Goal: Task Accomplishment & Management: Use online tool/utility

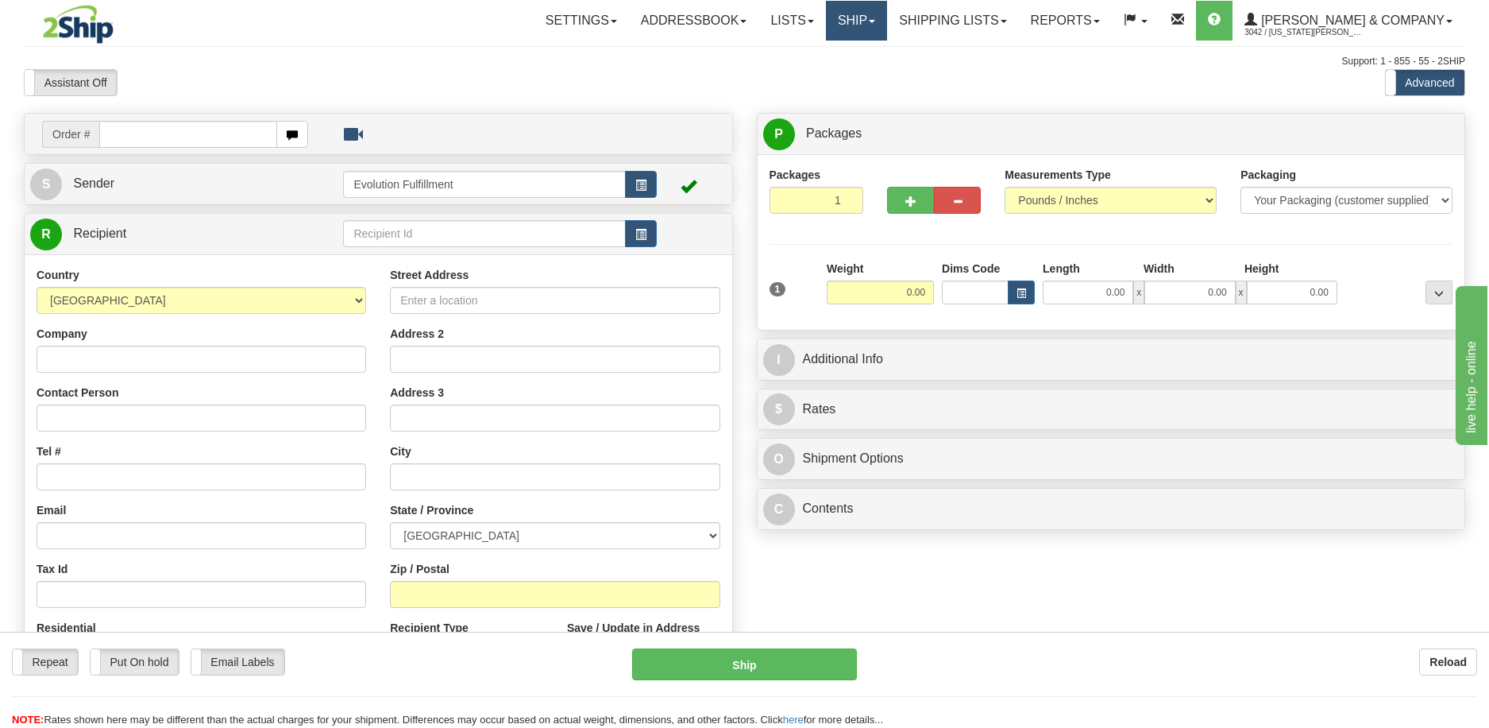
click at [887, 19] on link "Ship" at bounding box center [856, 21] width 61 height 40
click at [871, 78] on span "OnHold / Order Queue" at bounding box center [815, 76] width 112 height 13
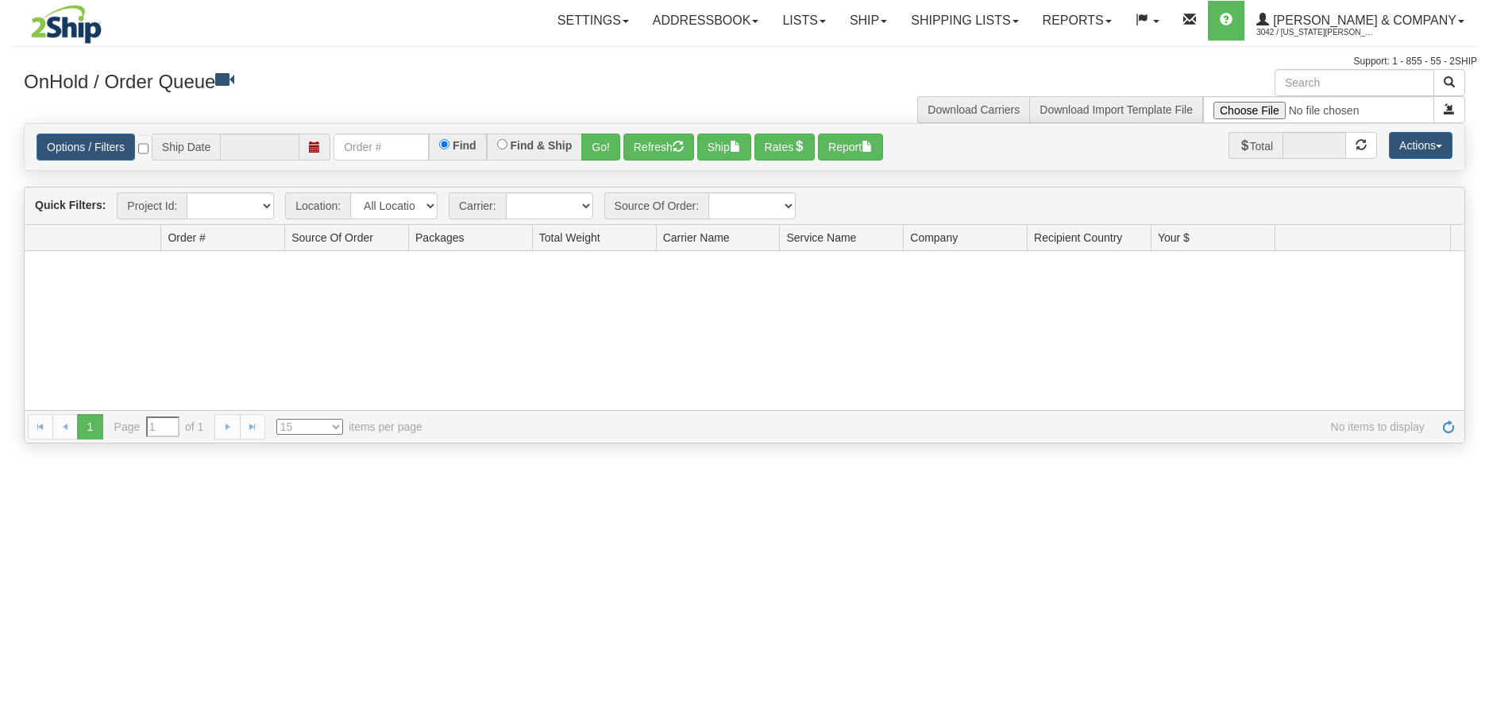
type input "[DATE]"
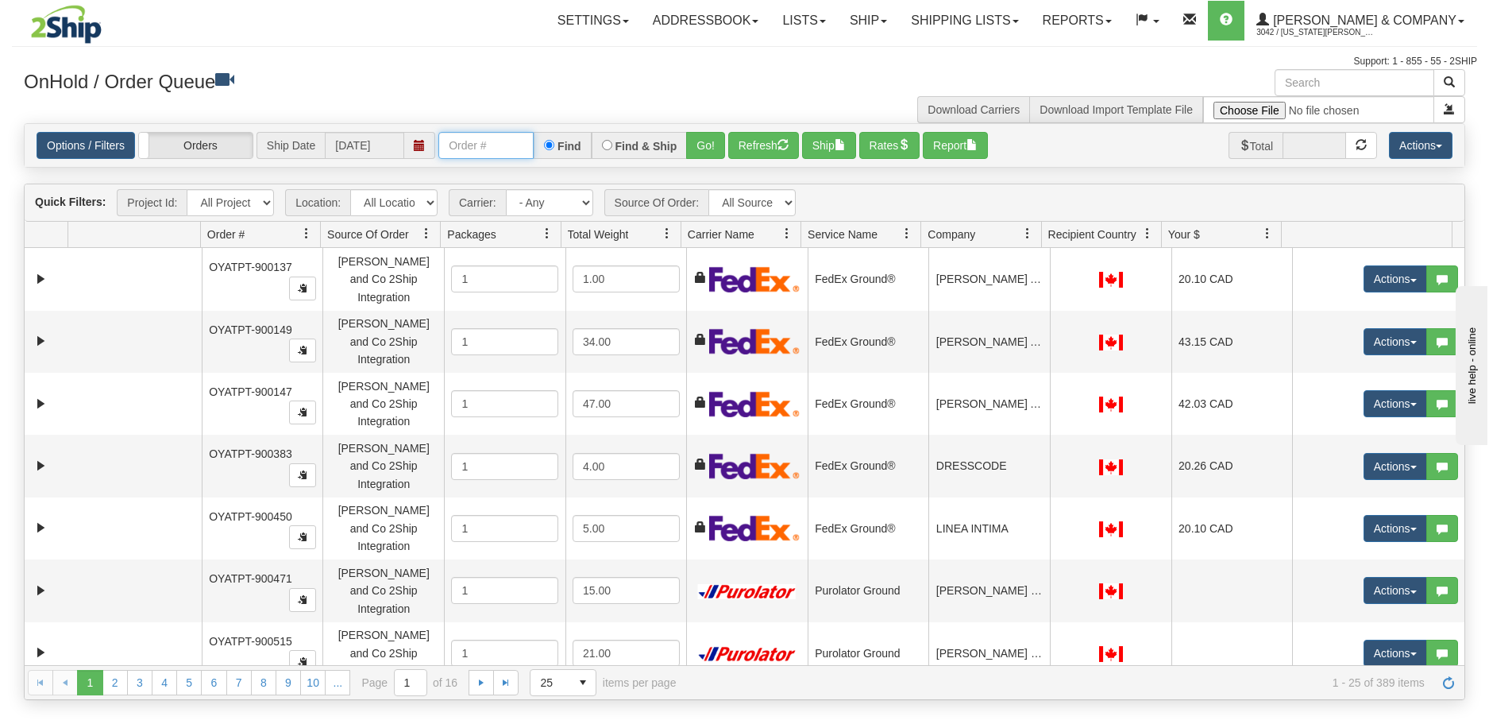
click at [512, 144] on input "text" at bounding box center [485, 145] width 95 height 27
type input "902724"
click at [711, 137] on button "Go!" at bounding box center [705, 145] width 39 height 27
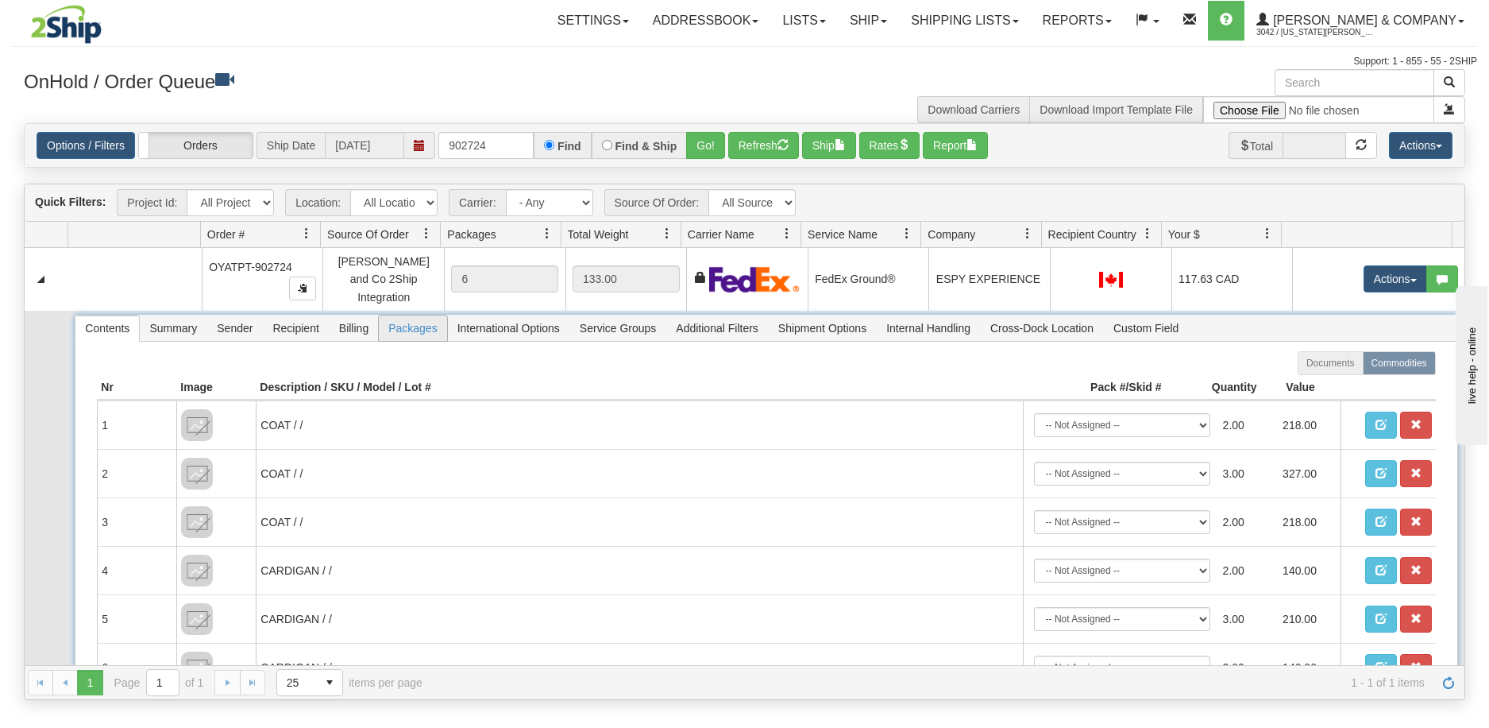
click at [398, 323] on span "Packages" at bounding box center [413, 327] width 68 height 25
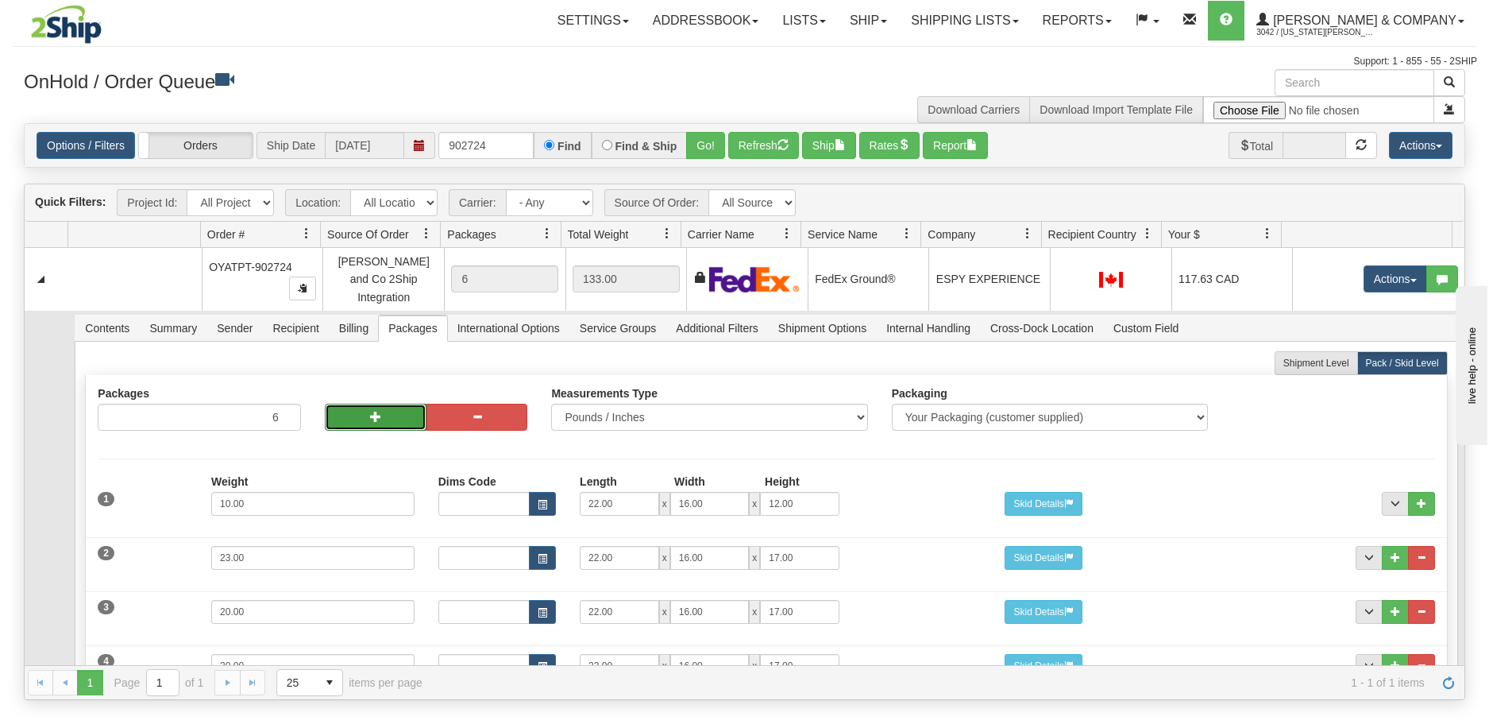
click at [354, 406] on button "button" at bounding box center [376, 416] width 102 height 27
click at [376, 411] on span "button" at bounding box center [375, 416] width 11 height 11
type input "8"
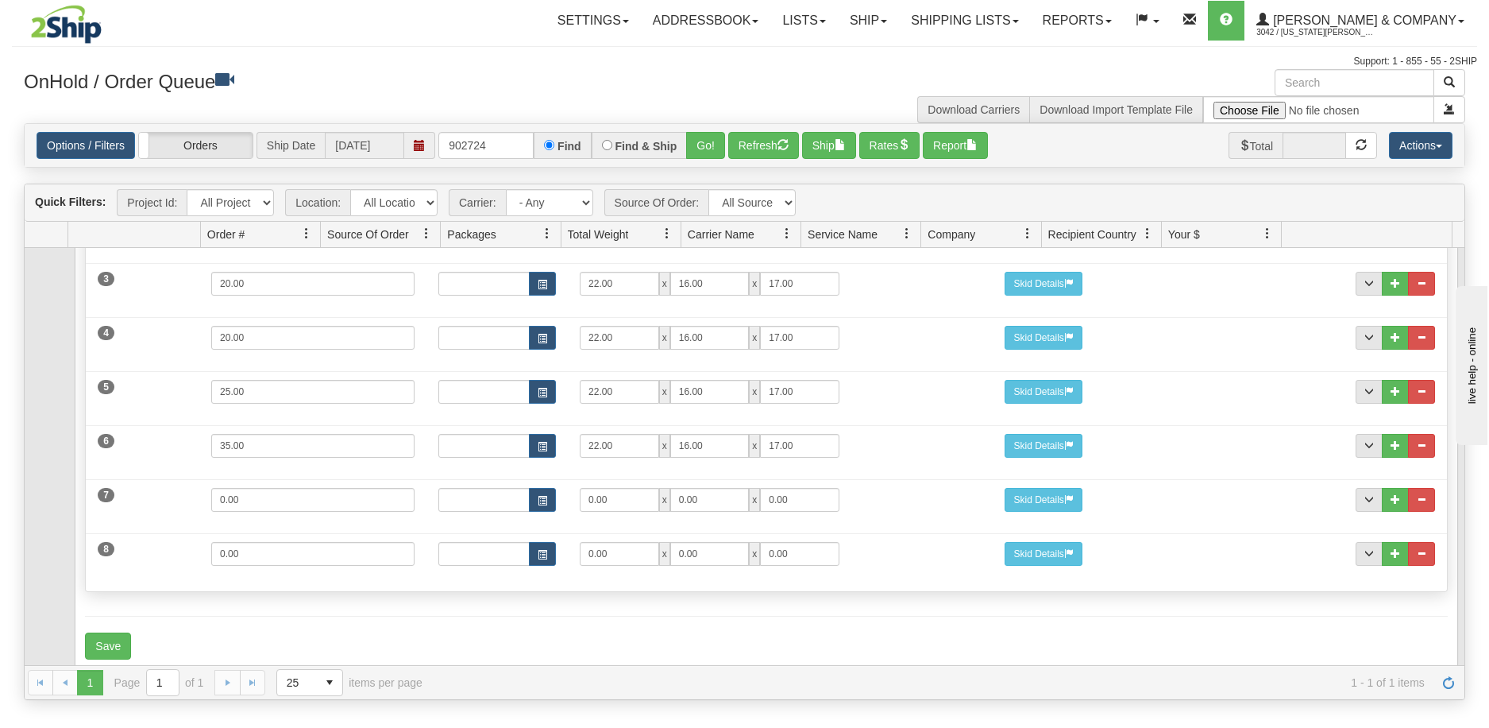
scroll to position [338, 0]
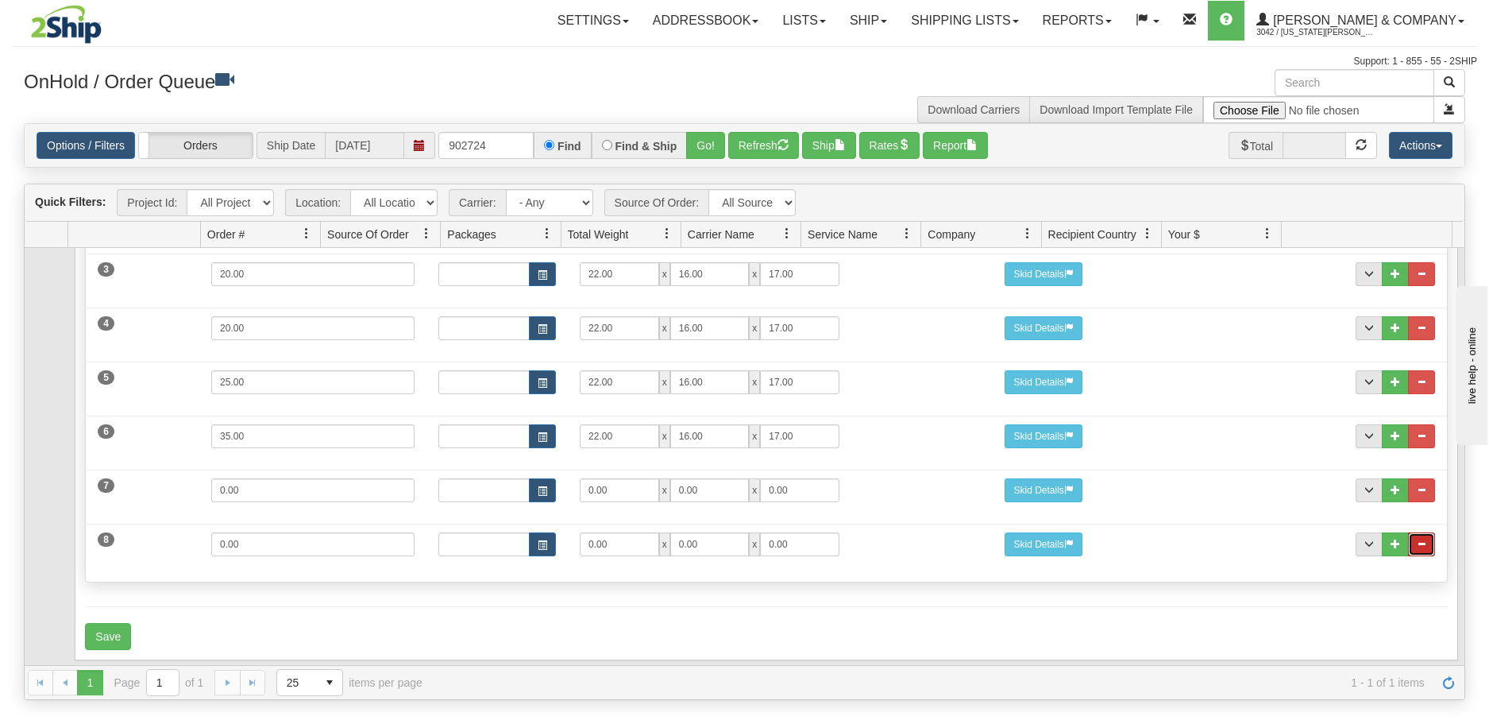
click at [1415, 532] on button "..." at bounding box center [1421, 544] width 27 height 24
drag, startPoint x: 269, startPoint y: 535, endPoint x: 124, endPoint y: 535, distance: 145.4
click at [124, 535] on div "7 Weight 0.00 Dims Code Length Width Height 0.00 x 0.00 x" at bounding box center [766, 541] width 1361 height 53
type input "2"
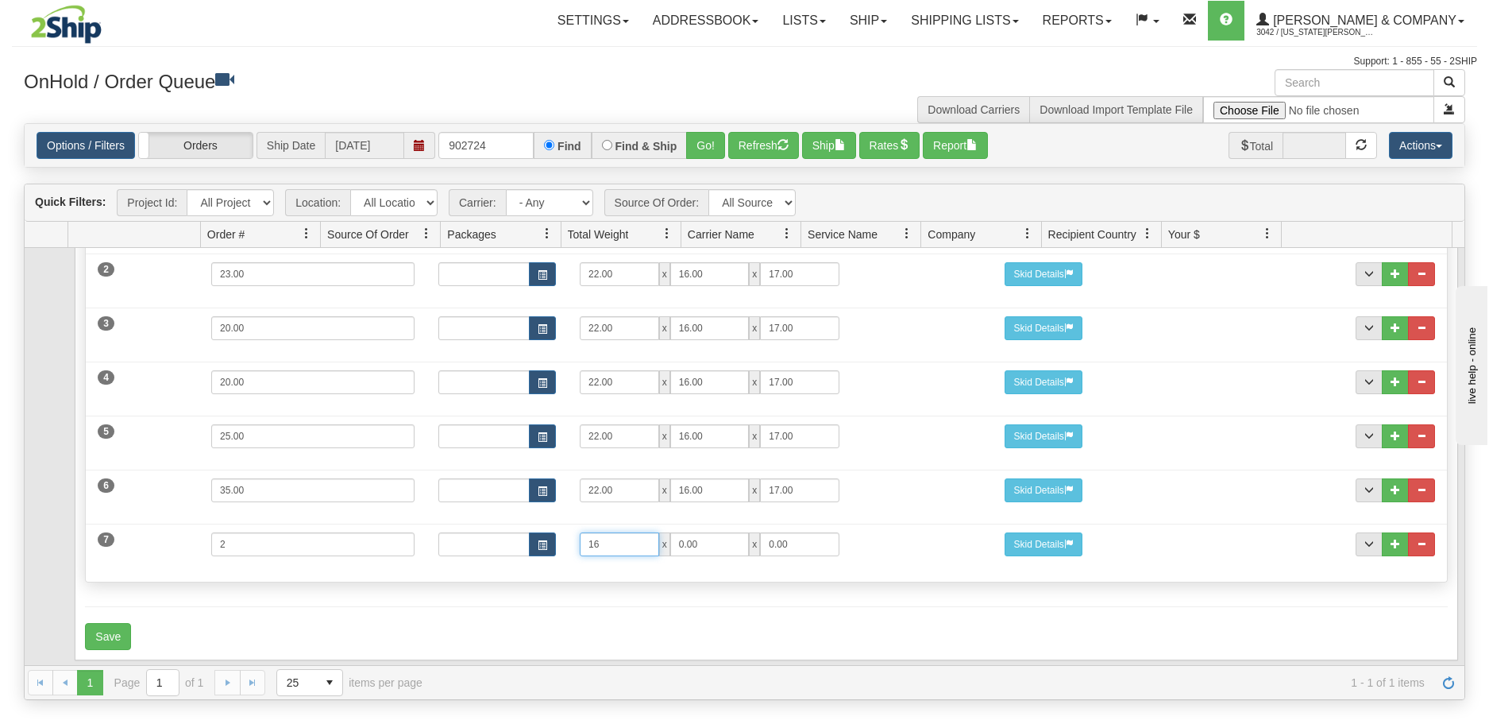
type input "16"
type input "12"
type input "5"
click at [104, 631] on button "Save" at bounding box center [108, 636] width 46 height 27
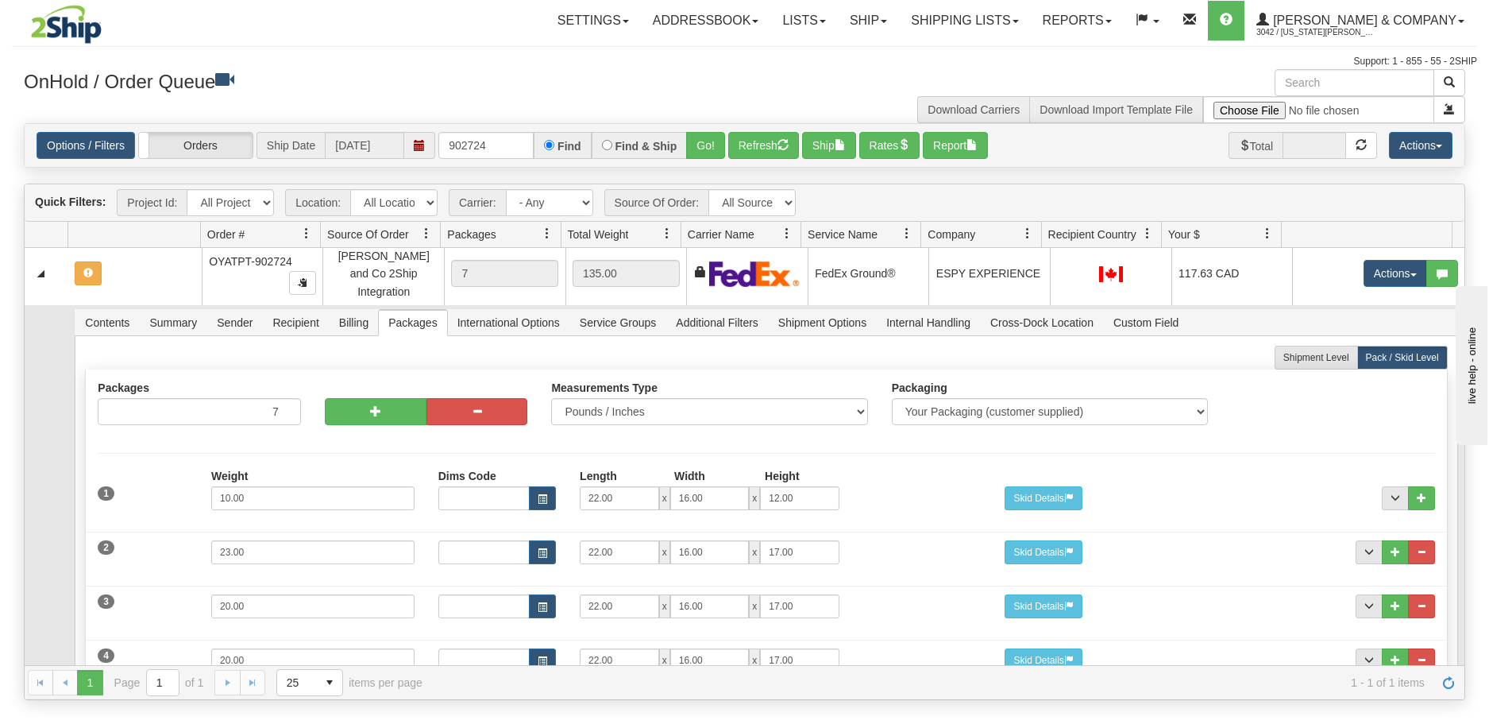
scroll to position [0, 0]
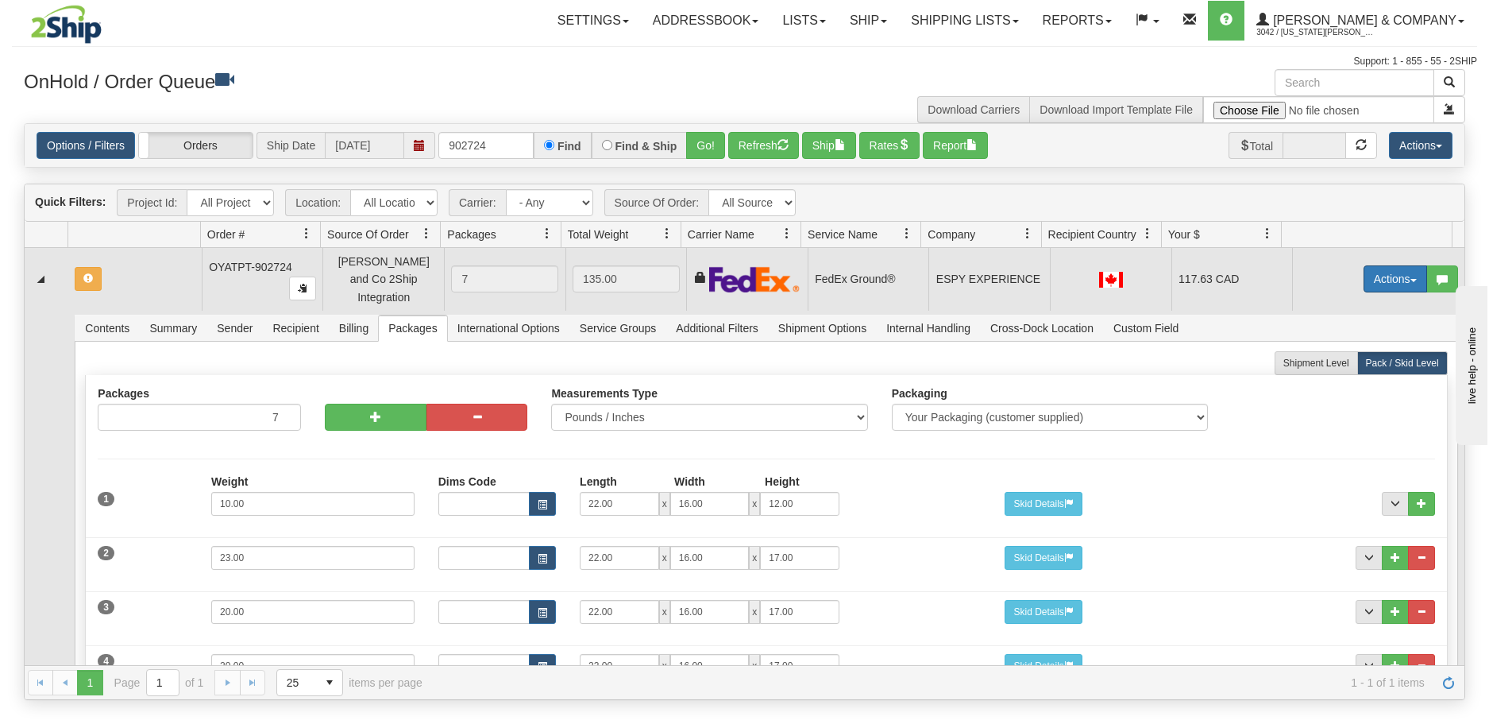
click at [1393, 270] on button "Actions" at bounding box center [1396, 278] width 64 height 27
click at [1365, 327] on span "Refresh Rates" at bounding box center [1356, 329] width 82 height 13
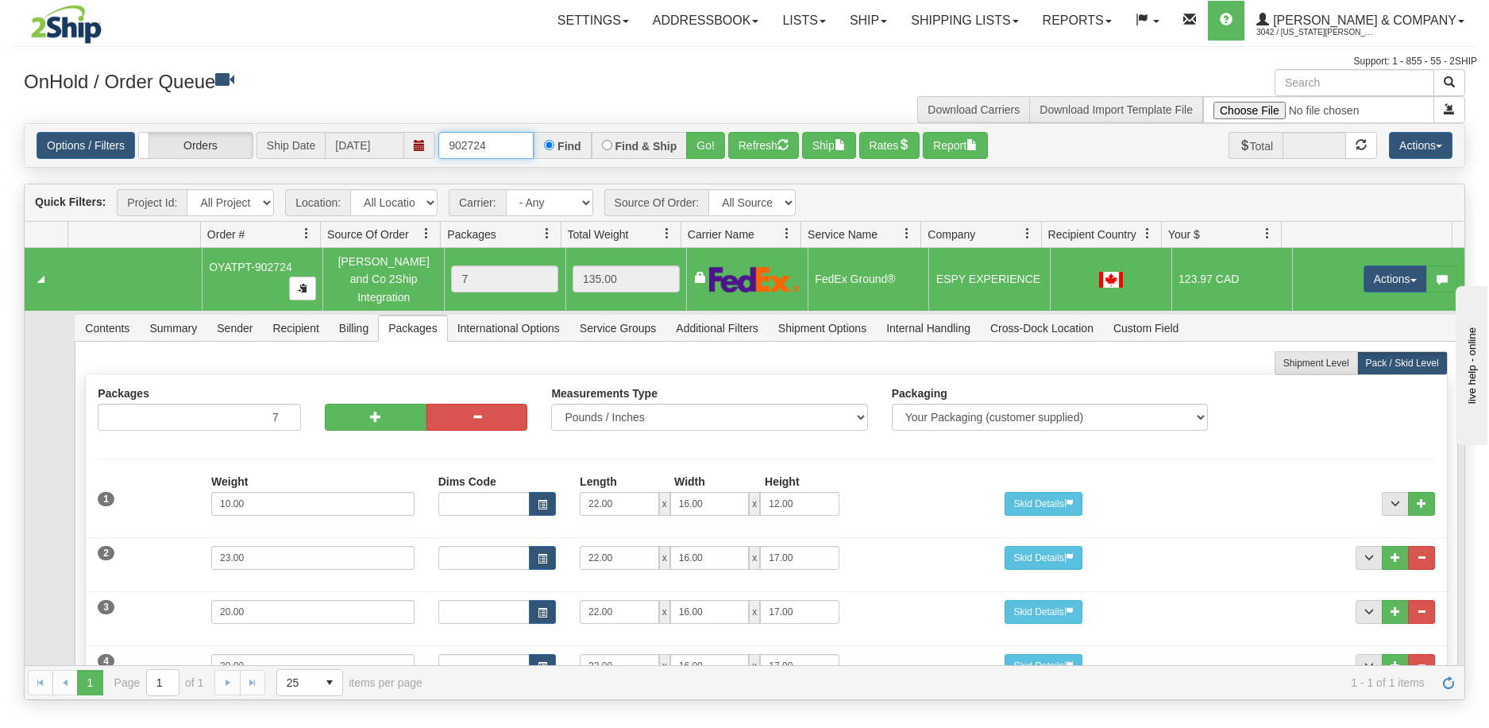
drag, startPoint x: 509, startPoint y: 153, endPoint x: 450, endPoint y: 150, distance: 59.7
click at [450, 150] on input "902724" at bounding box center [485, 145] width 95 height 27
click at [513, 152] on input "902724" at bounding box center [485, 145] width 95 height 27
type input "902733"
click at [704, 154] on button "Go!" at bounding box center [705, 145] width 39 height 27
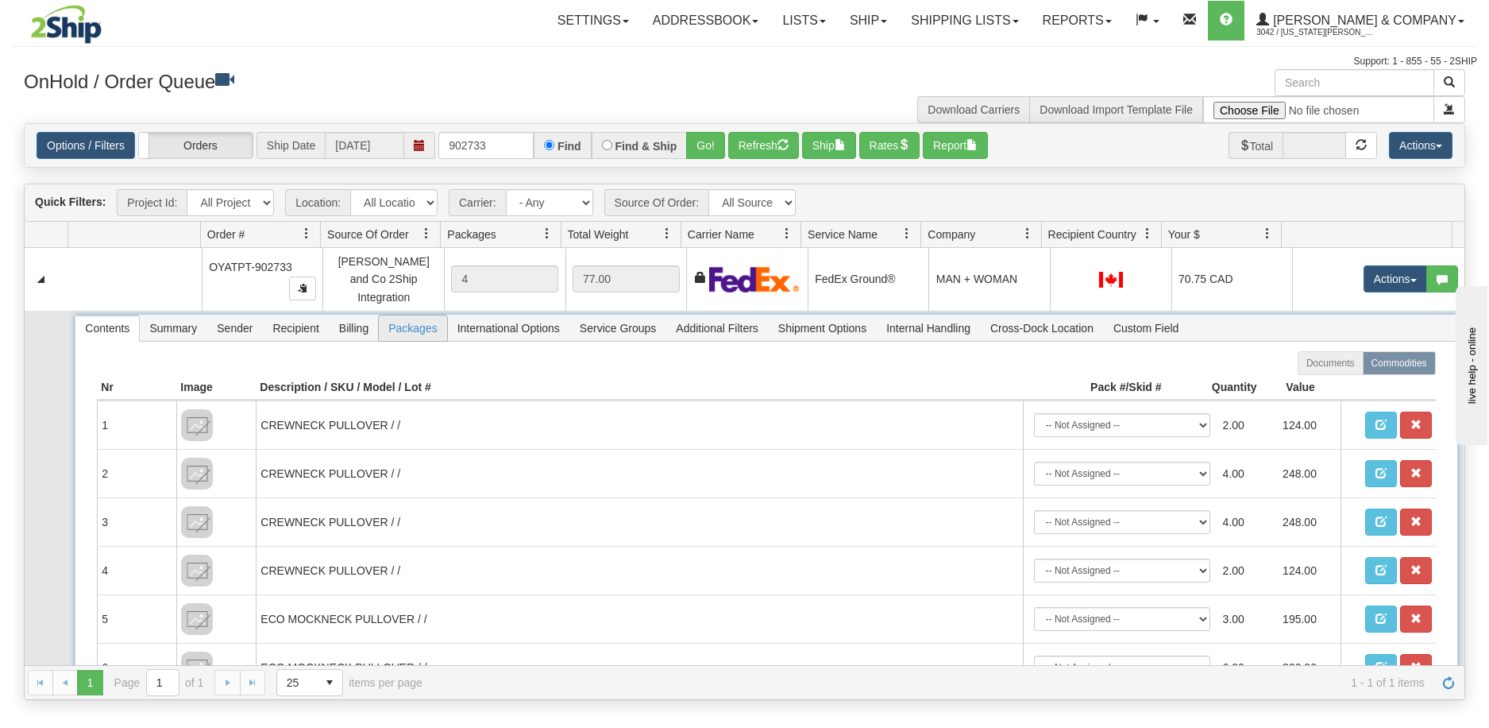
click at [408, 316] on span "Packages" at bounding box center [413, 327] width 68 height 25
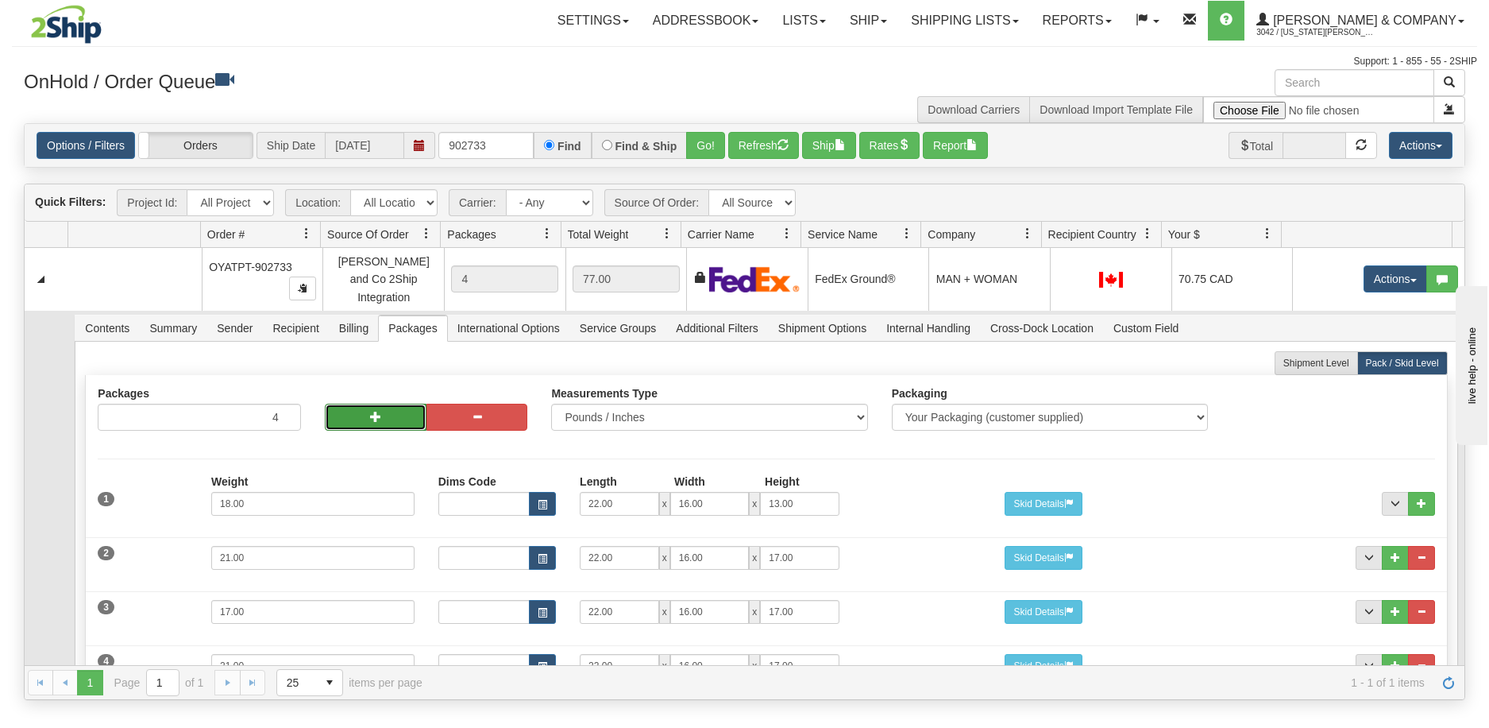
click at [341, 403] on button "button" at bounding box center [376, 416] width 102 height 27
type input "6"
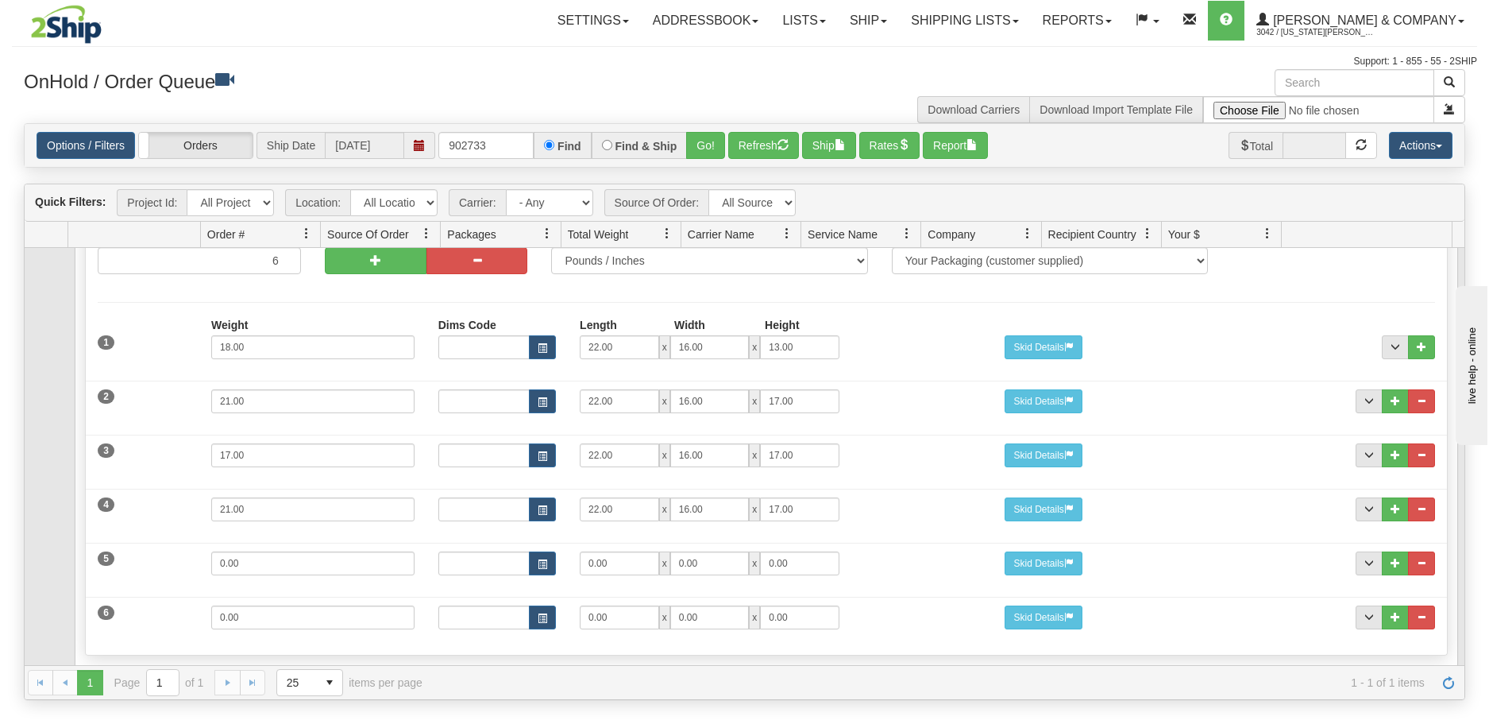
scroll to position [230, 0]
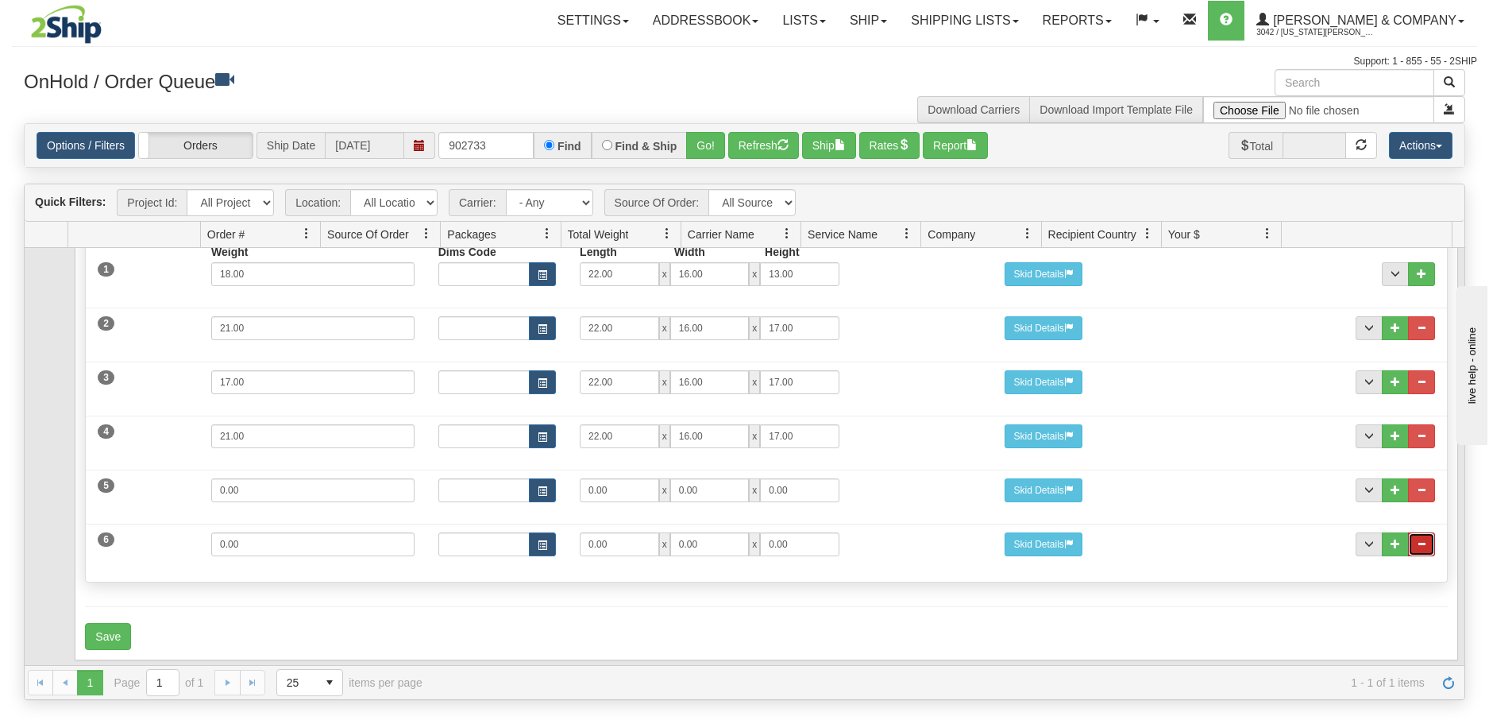
click at [1408, 539] on button "..." at bounding box center [1421, 544] width 27 height 24
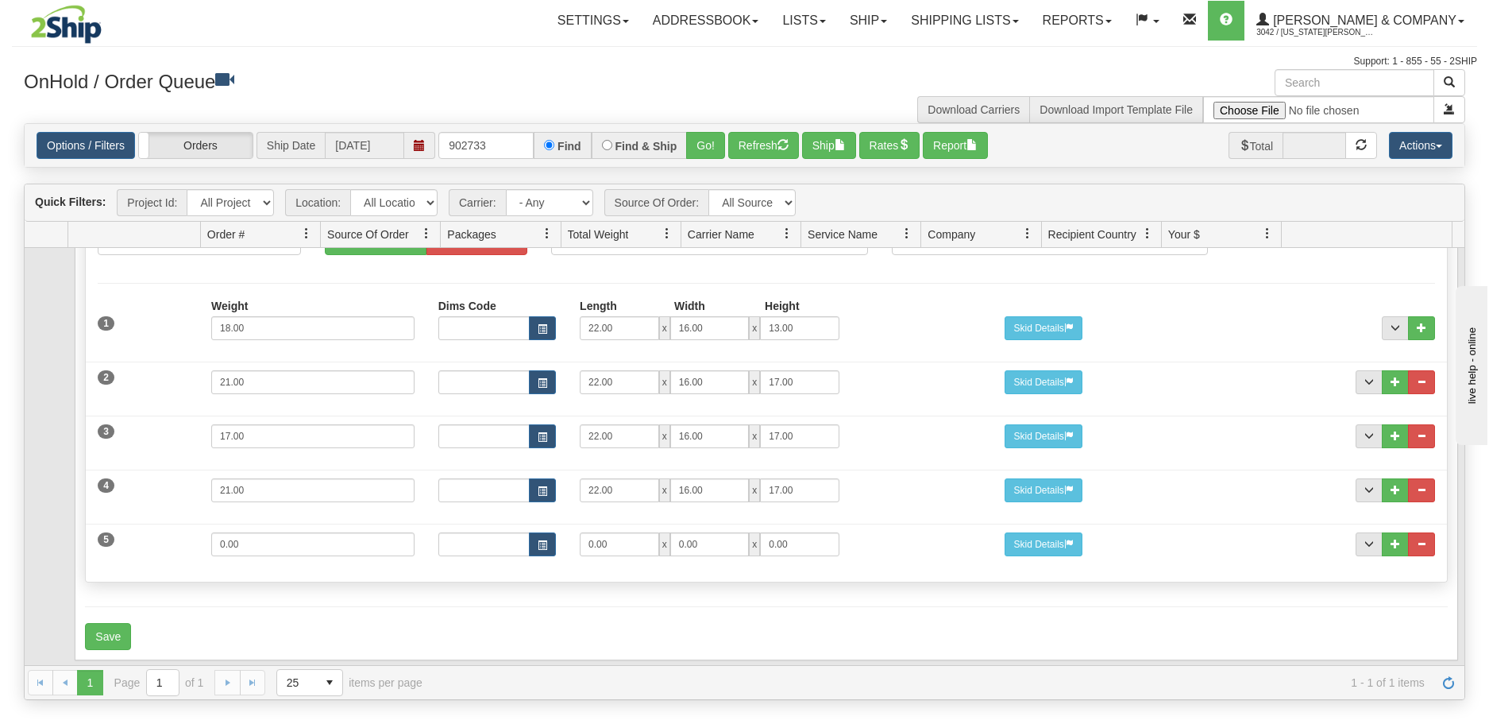
scroll to position [176, 0]
drag, startPoint x: 336, startPoint y: 539, endPoint x: 141, endPoint y: 539, distance: 194.6
click at [141, 539] on div "5 Weight 0.00 Dims Code Length Width Height 0.00 x 0.00 x" at bounding box center [766, 541] width 1361 height 53
type input "7"
type input "20"
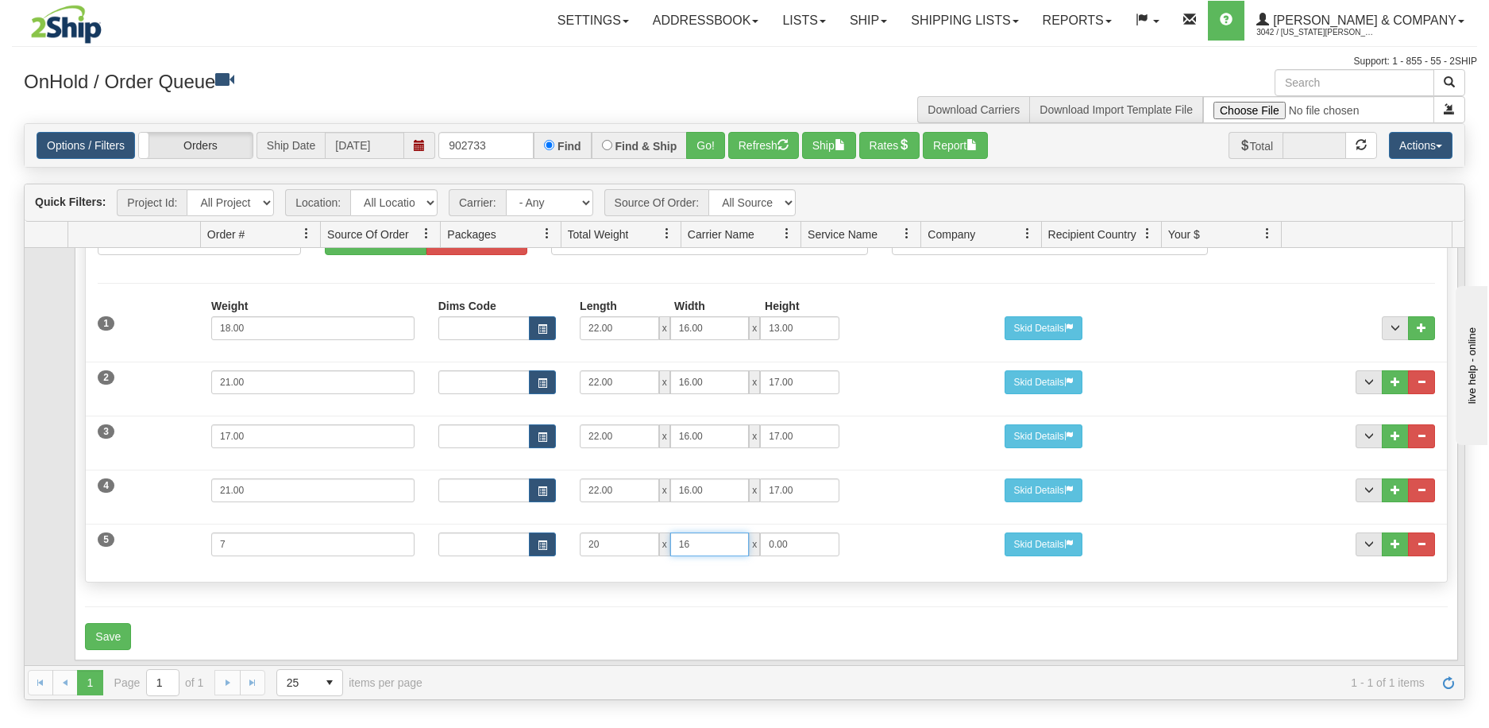
type input "16"
type input "13"
click at [117, 625] on button "Save" at bounding box center [108, 636] width 46 height 27
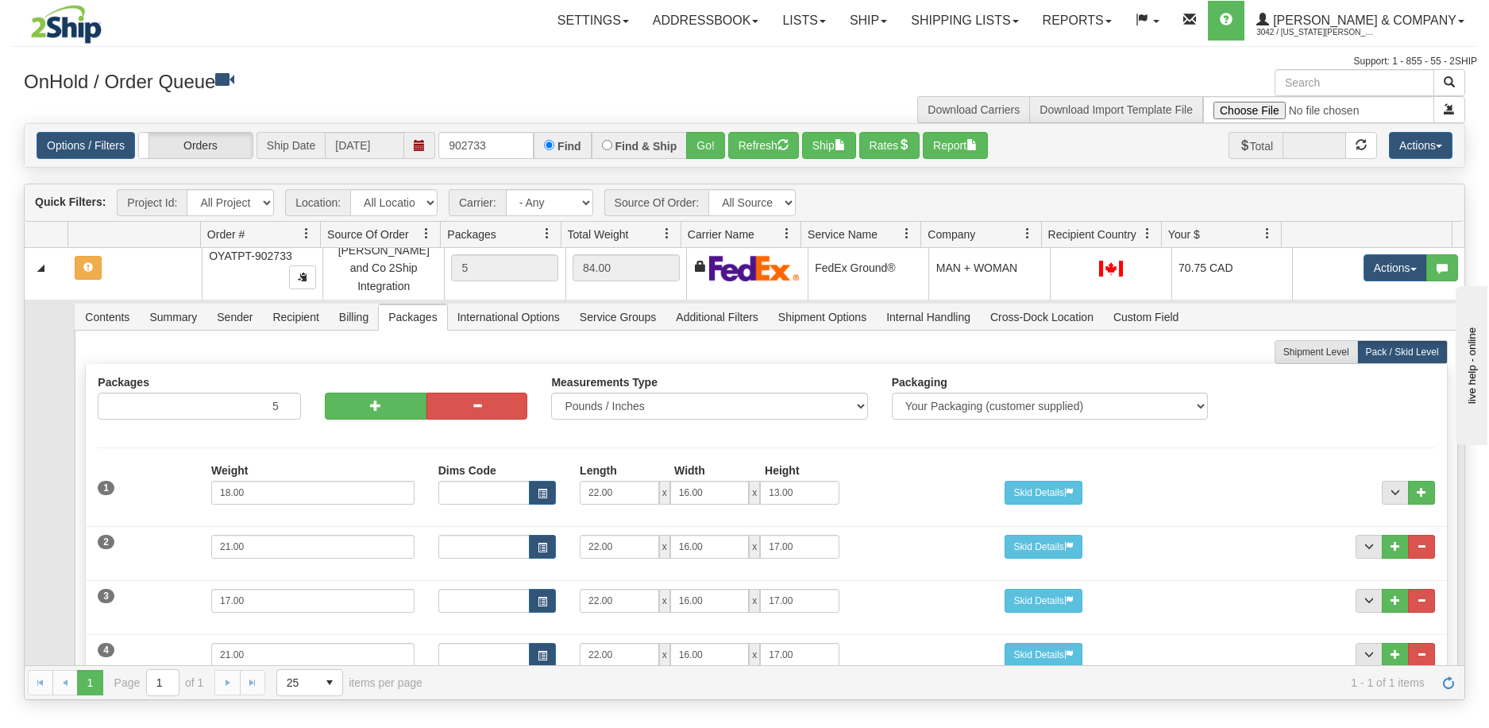
scroll to position [0, 0]
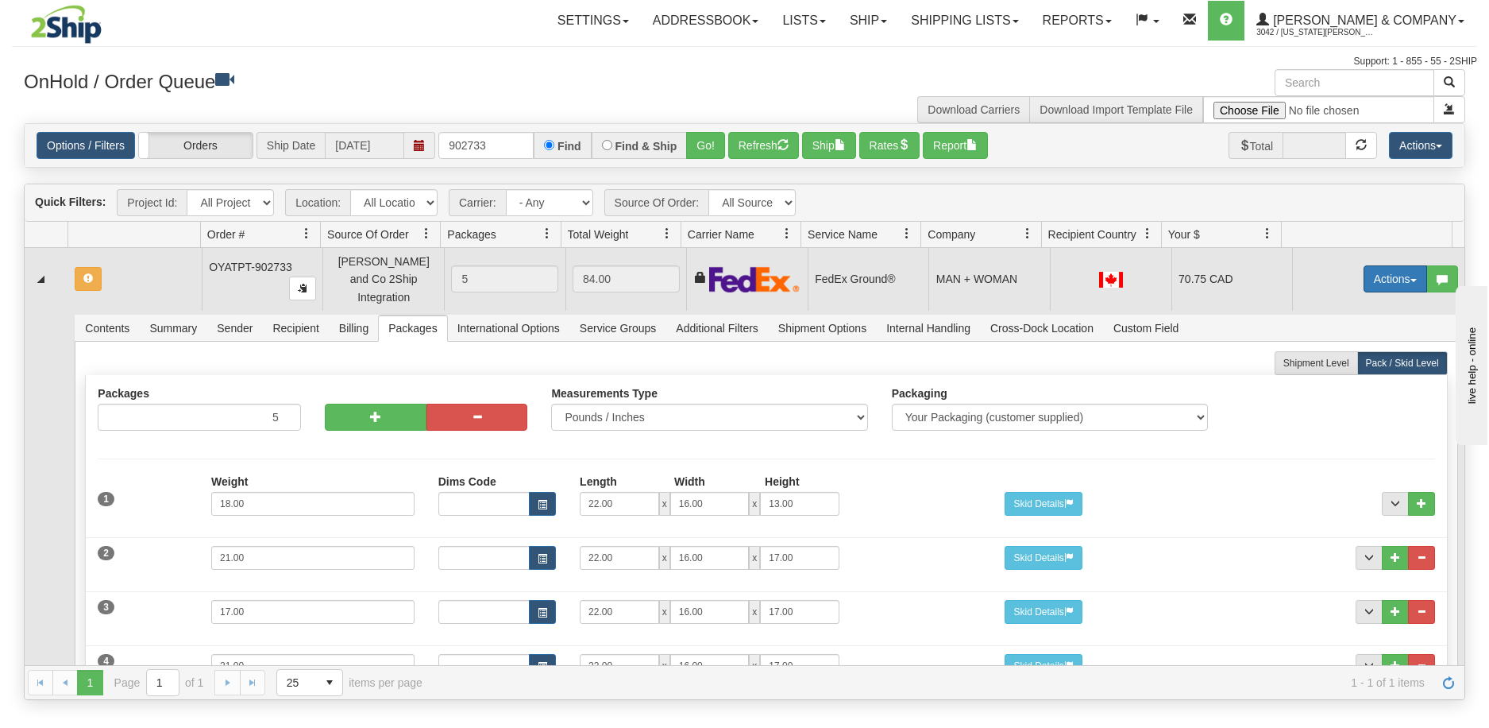
click at [1376, 269] on button "Actions" at bounding box center [1396, 278] width 64 height 27
click at [1355, 324] on span "Refresh Rates" at bounding box center [1356, 329] width 82 height 13
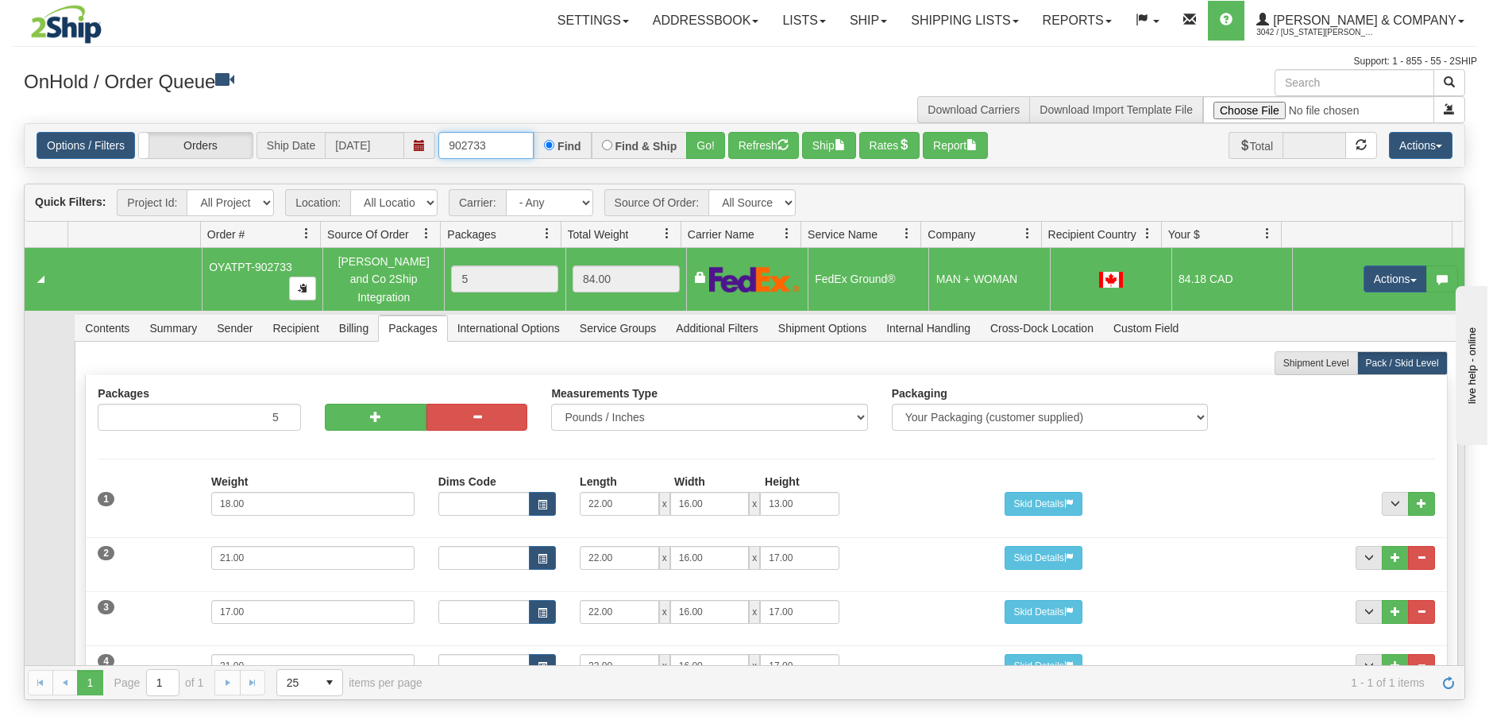
drag, startPoint x: 488, startPoint y: 149, endPoint x: 473, endPoint y: 151, distance: 16.1
click at [473, 151] on input "902733" at bounding box center [485, 145] width 95 height 27
type input "902707"
click at [705, 149] on button "Go!" at bounding box center [705, 145] width 39 height 27
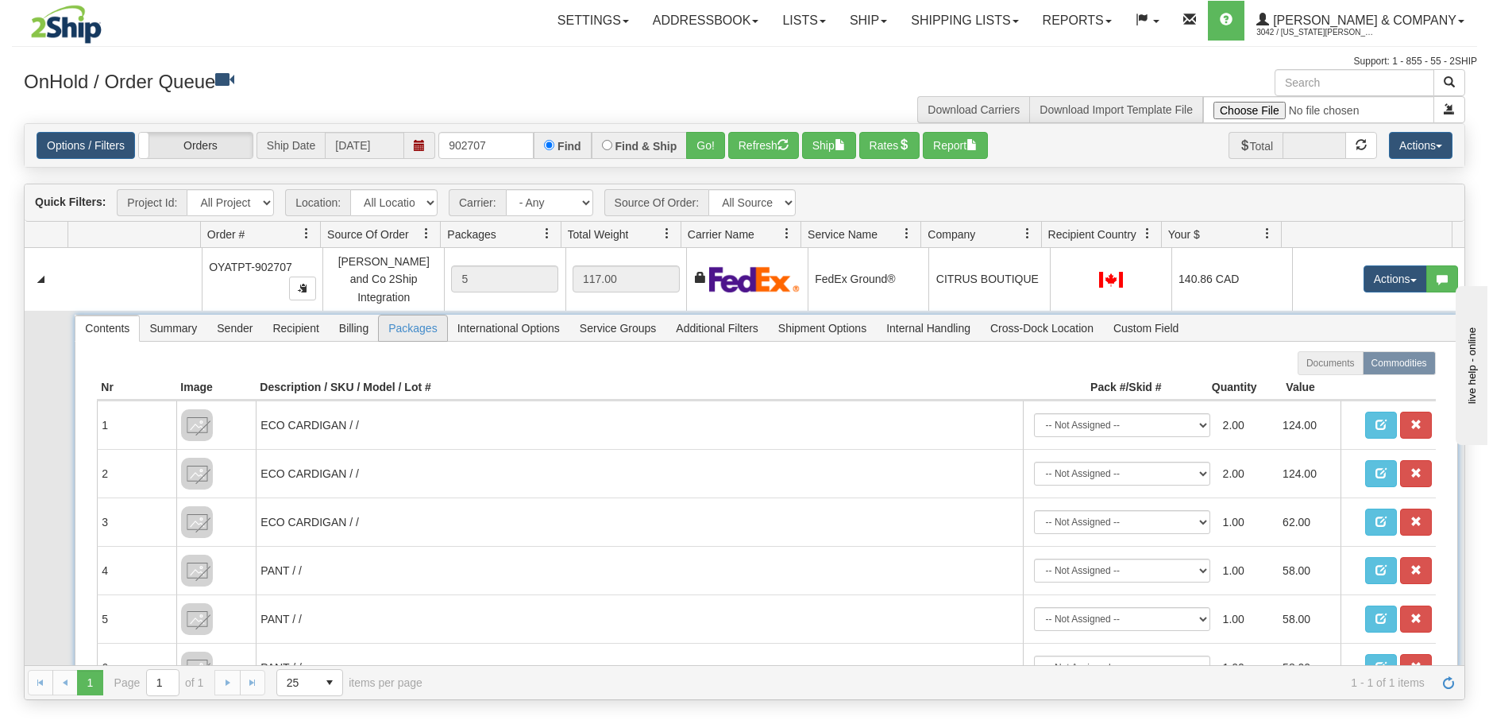
click at [410, 320] on span "Packages" at bounding box center [413, 327] width 68 height 25
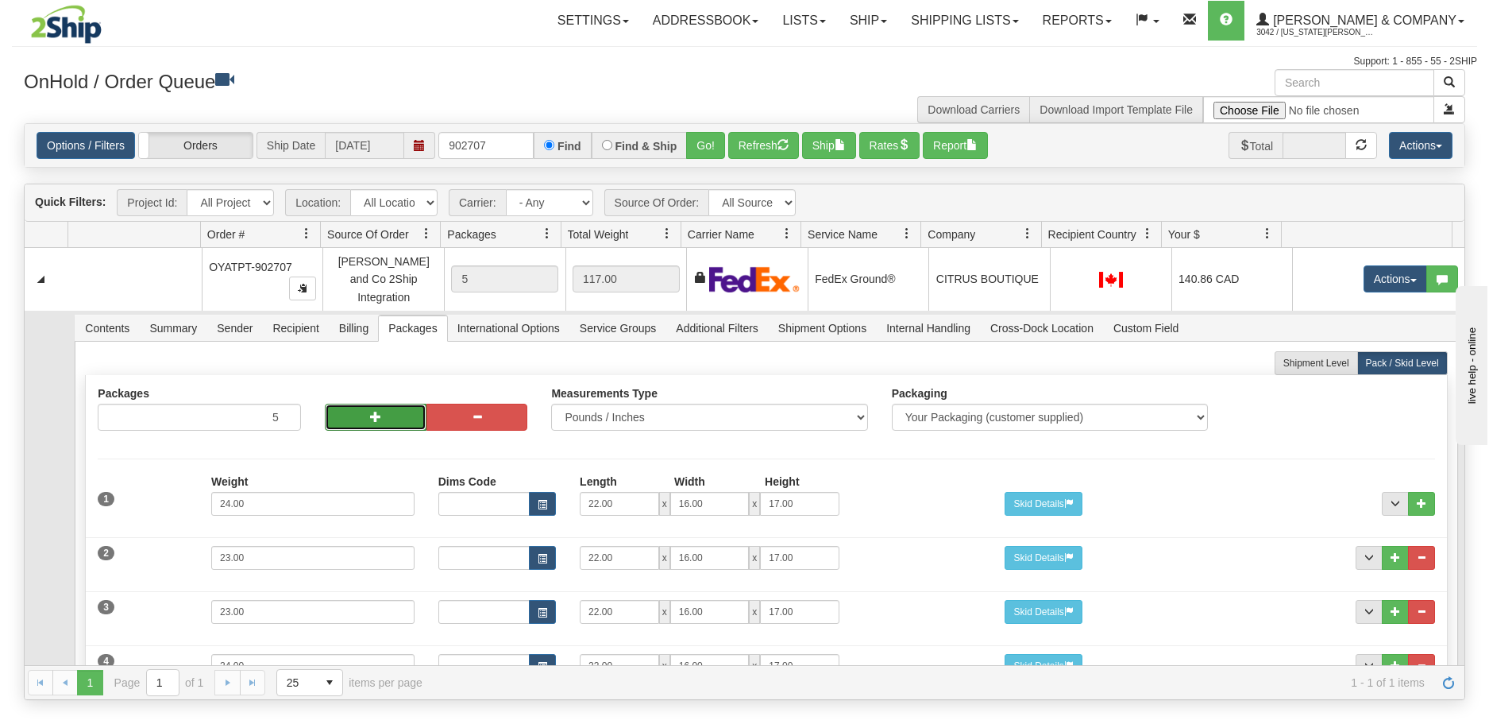
click at [386, 403] on button "button" at bounding box center [376, 416] width 102 height 27
type input "7"
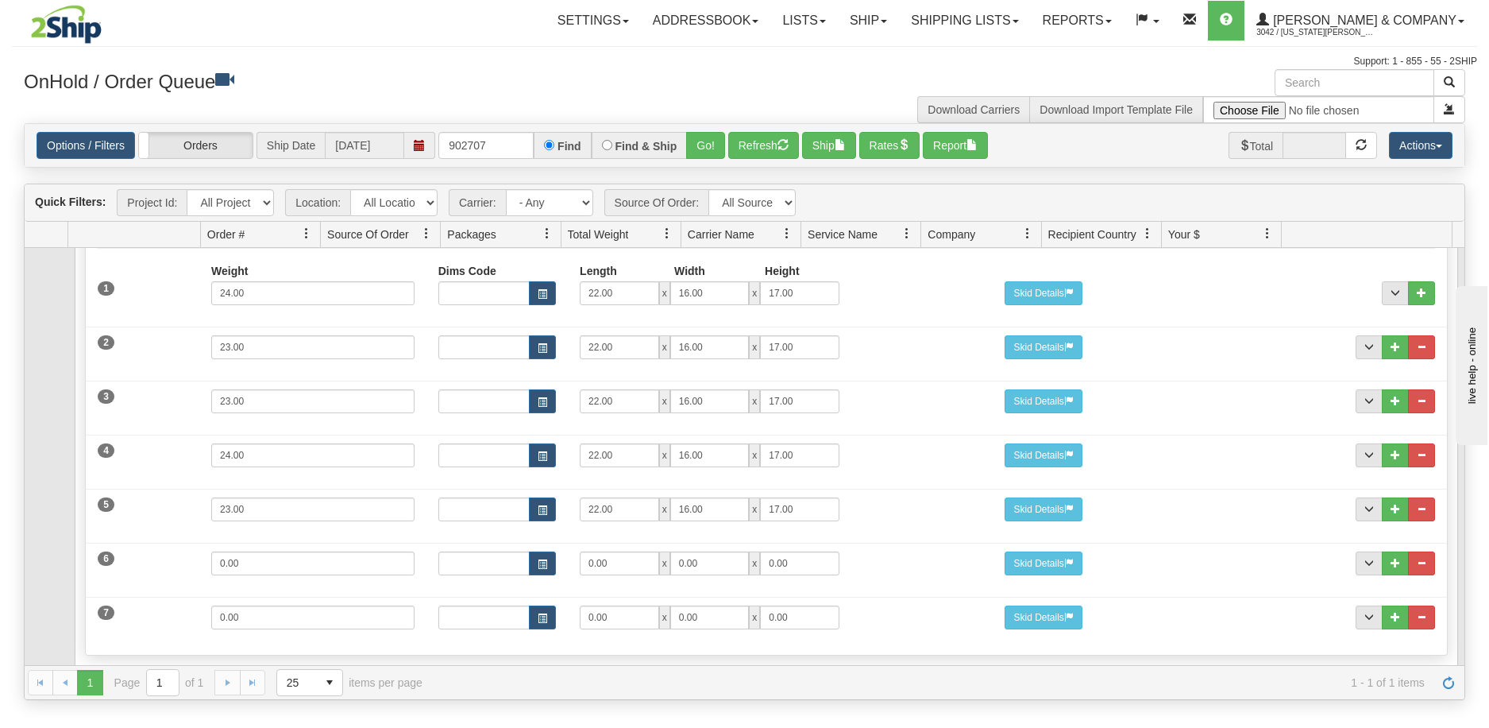
scroll to position [284, 0]
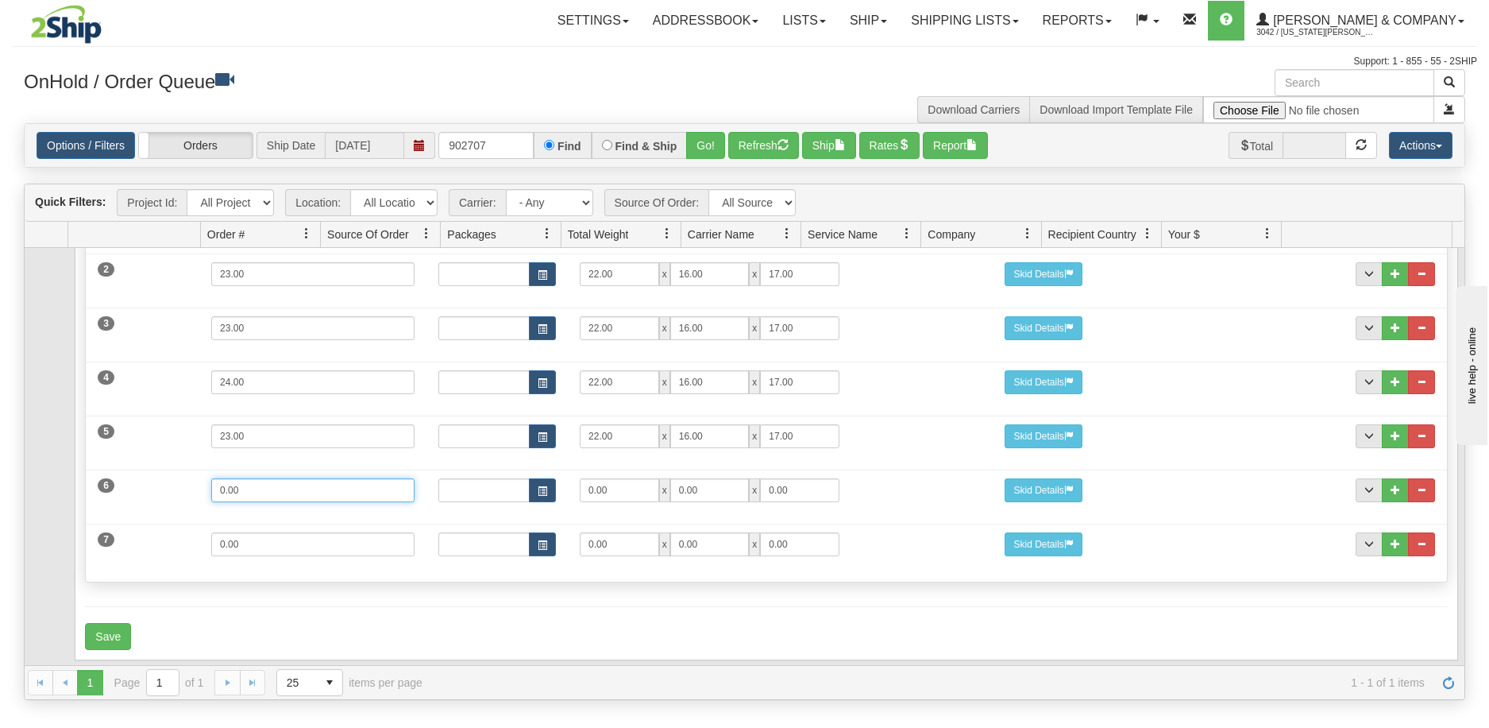
drag, startPoint x: 276, startPoint y: 479, endPoint x: 176, endPoint y: 473, distance: 100.3
click at [176, 473] on div "6 Weight 0.00 Dims Code Length Width Height 0.00 x 0.00 x" at bounding box center [766, 487] width 1361 height 53
type input "15"
type input "19"
type input "16"
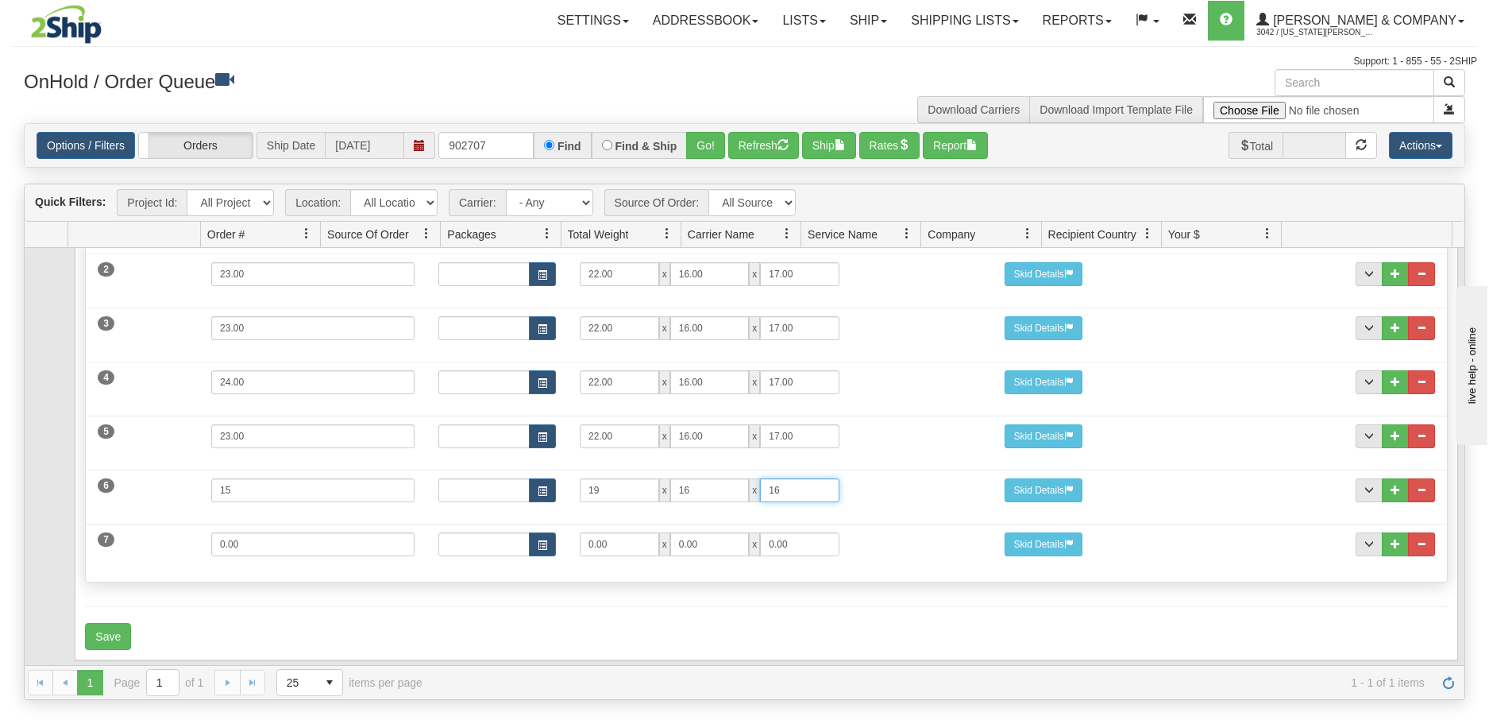
type input "16"
drag, startPoint x: 284, startPoint y: 542, endPoint x: 172, endPoint y: 535, distance: 113.0
click at [172, 535] on div "7 Weight 0.00 Dims Code Length Width Height 0.00 x 0.00 x" at bounding box center [766, 541] width 1361 height 53
type input "9"
type input "19"
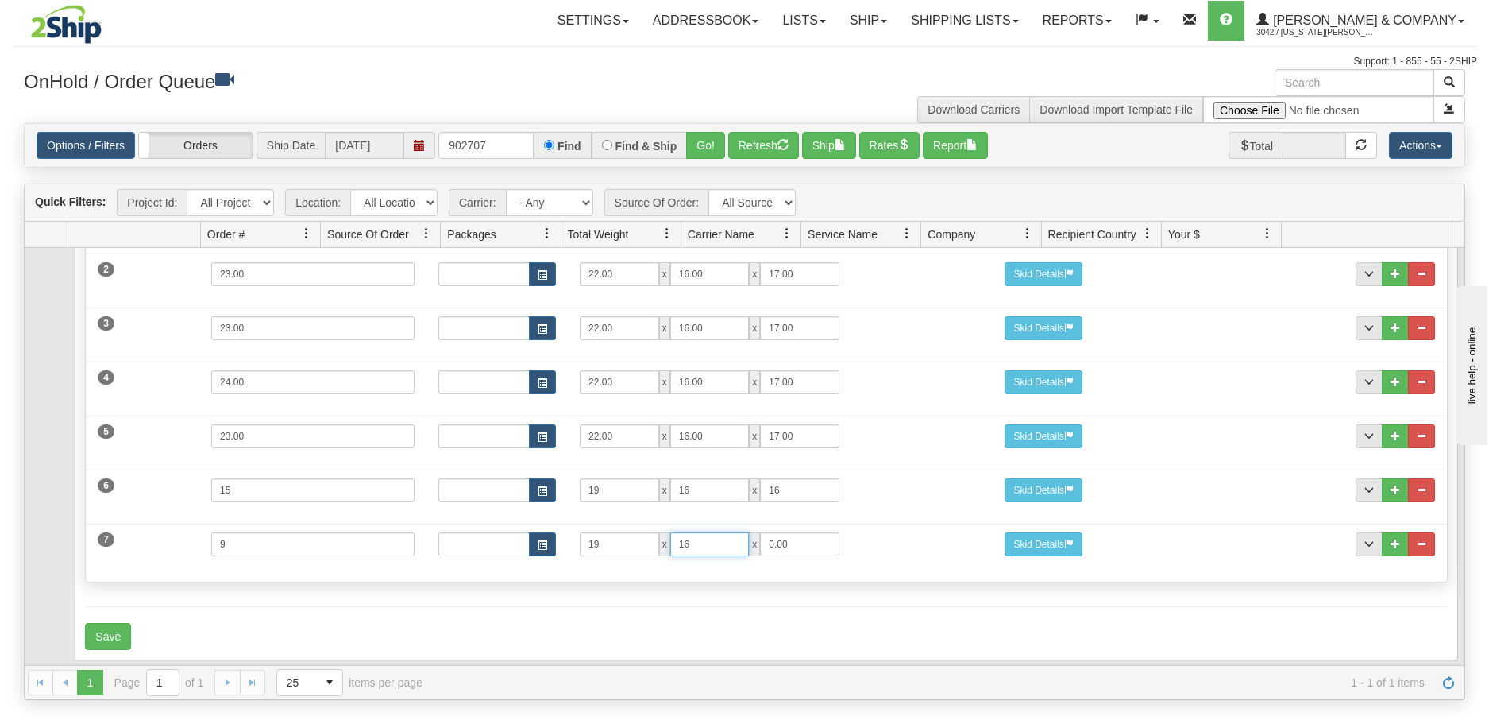
type input "16"
type input "13"
click at [114, 624] on button "Save" at bounding box center [108, 636] width 46 height 27
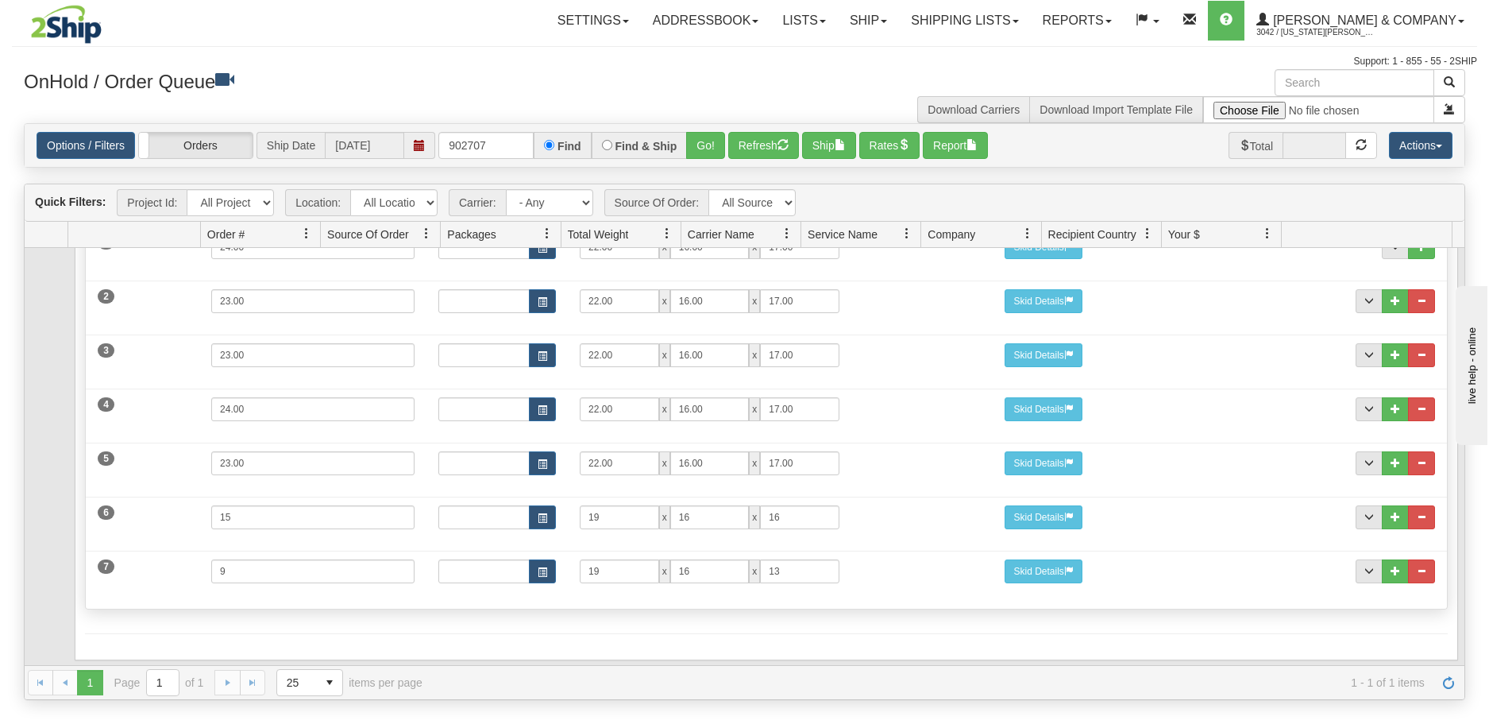
scroll to position [0, 0]
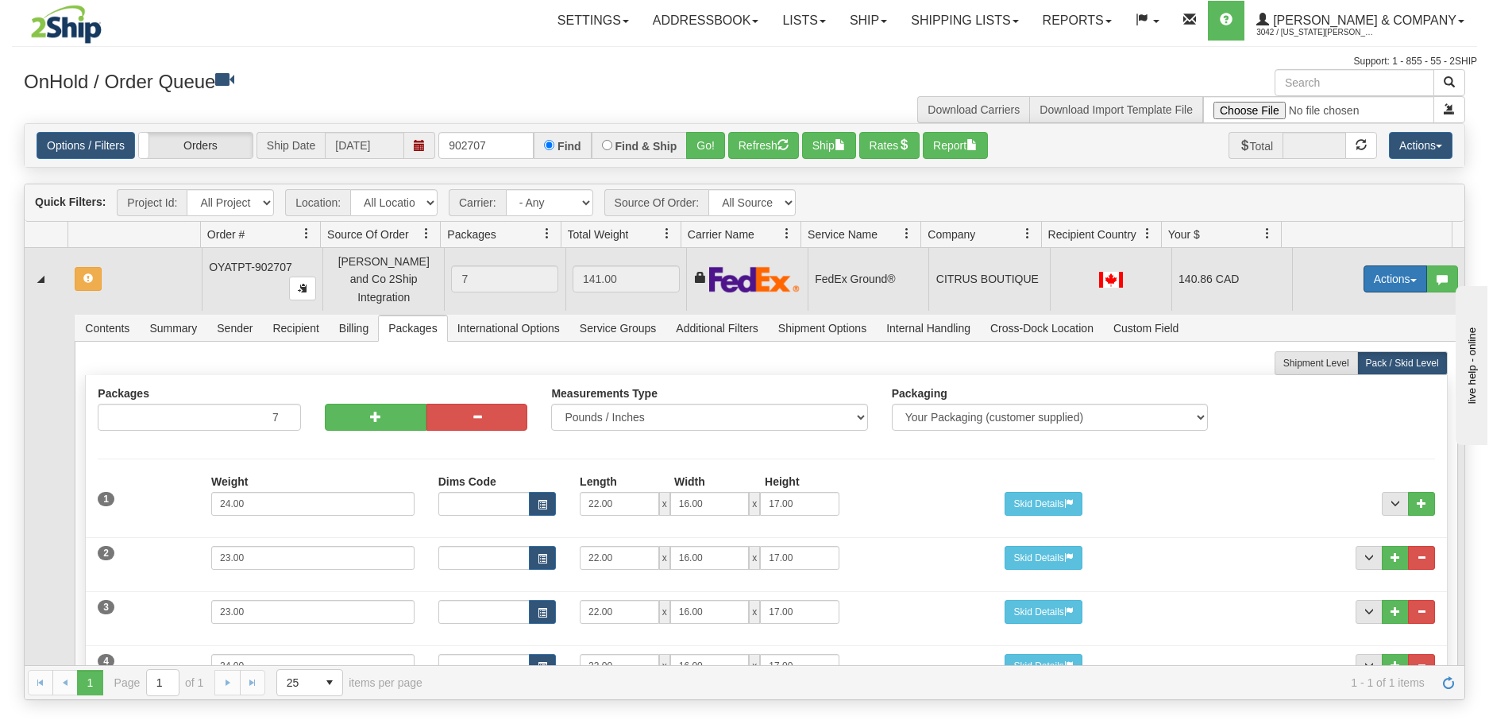
click at [1388, 271] on button "Actions" at bounding box center [1396, 278] width 64 height 27
click at [1340, 327] on span "Refresh Rates" at bounding box center [1356, 329] width 82 height 13
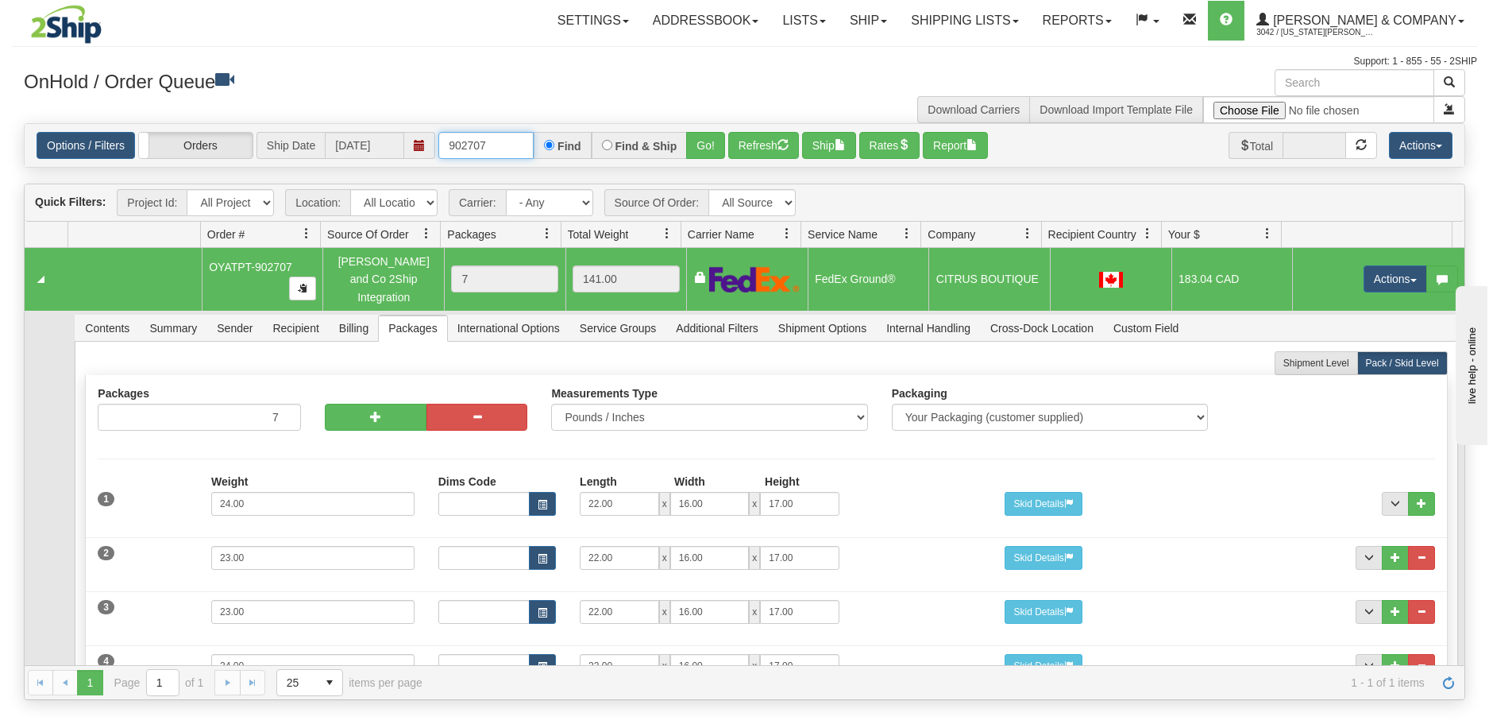
drag, startPoint x: 496, startPoint y: 146, endPoint x: 474, endPoint y: 149, distance: 21.6
click at [474, 149] on input "902707" at bounding box center [485, 145] width 95 height 27
type input "902728"
click at [699, 150] on button "Go!" at bounding box center [705, 145] width 39 height 27
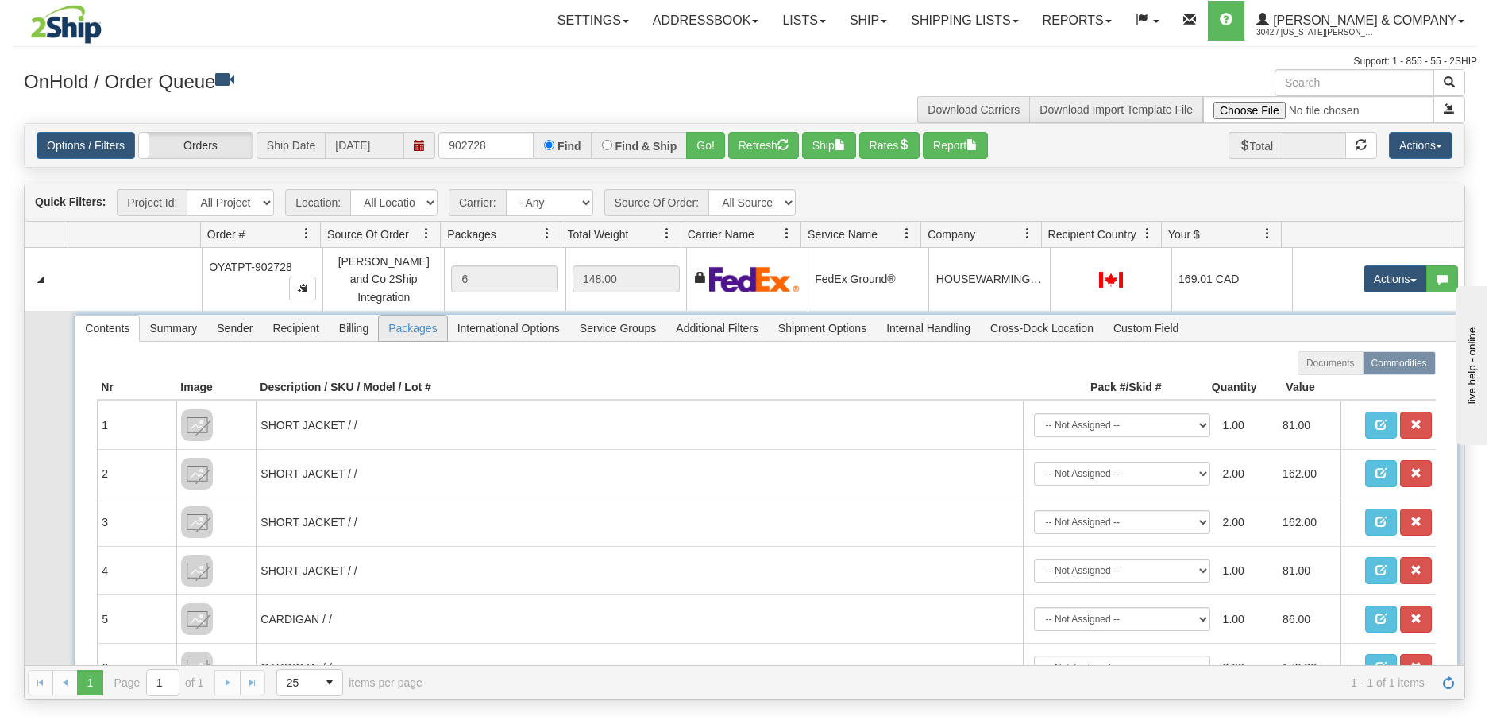
click at [408, 319] on span "Packages" at bounding box center [413, 327] width 68 height 25
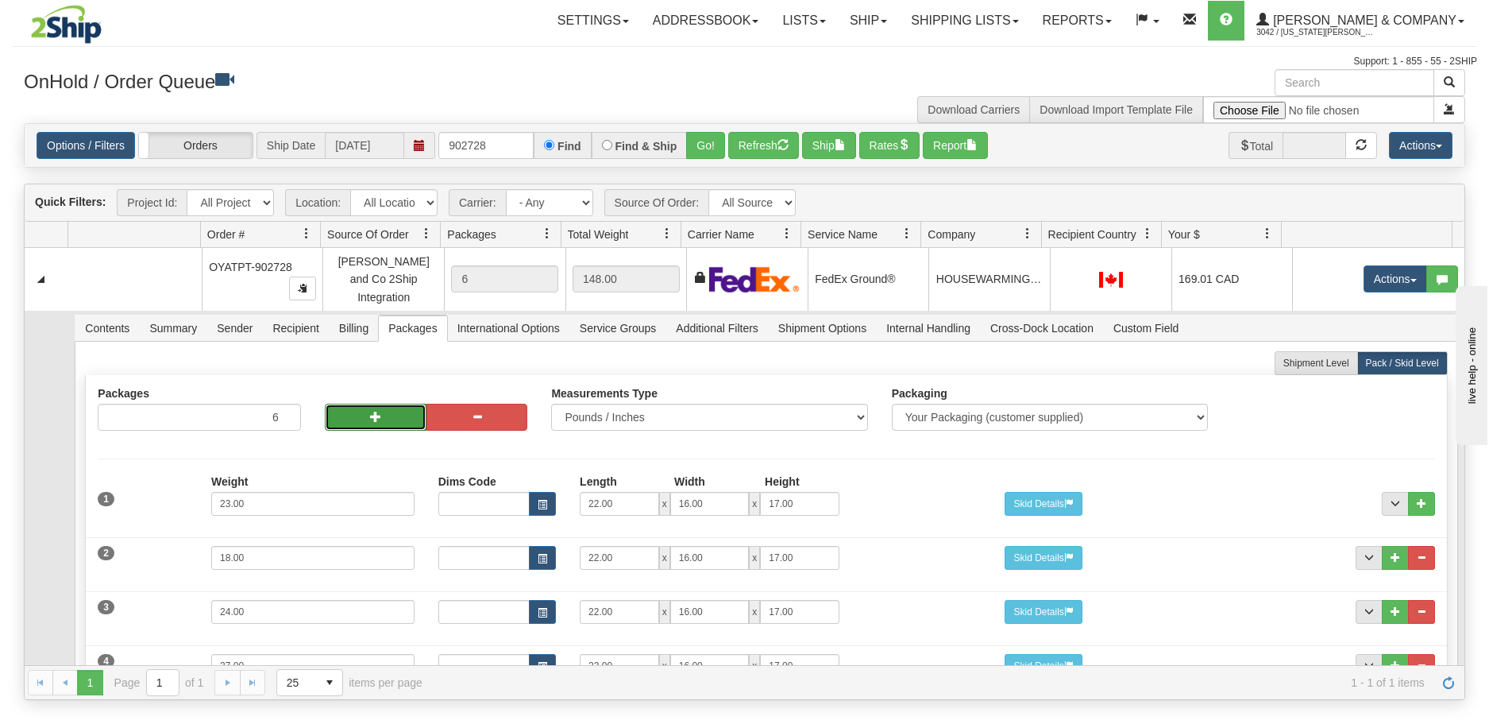
click at [371, 411] on span "button" at bounding box center [375, 416] width 11 height 11
type input "8"
click at [371, 411] on span "button" at bounding box center [375, 416] width 11 height 11
type input "9"
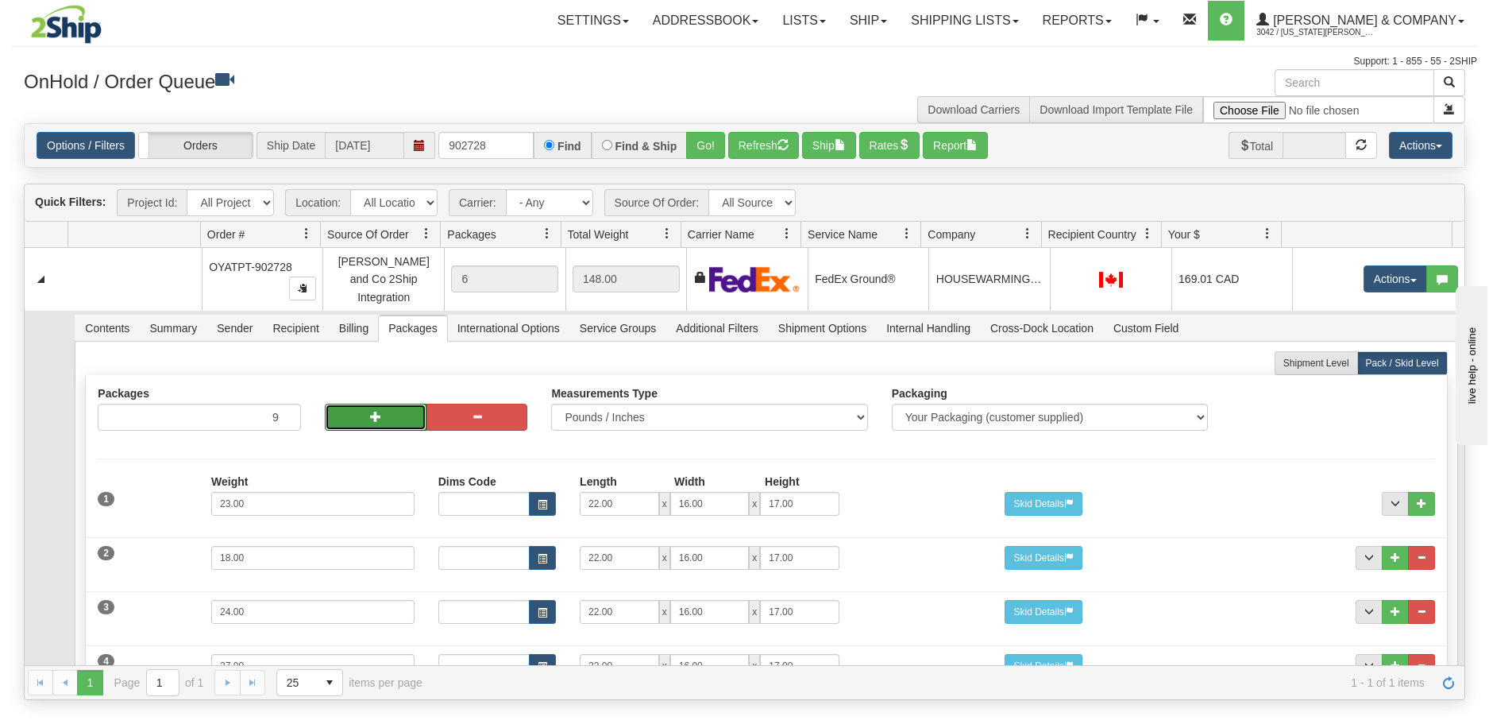
click at [371, 411] on span "button" at bounding box center [375, 416] width 11 height 11
type input "10"
click at [371, 411] on span "button" at bounding box center [375, 416] width 11 height 11
type input "11"
click at [371, 411] on span "button" at bounding box center [375, 416] width 11 height 11
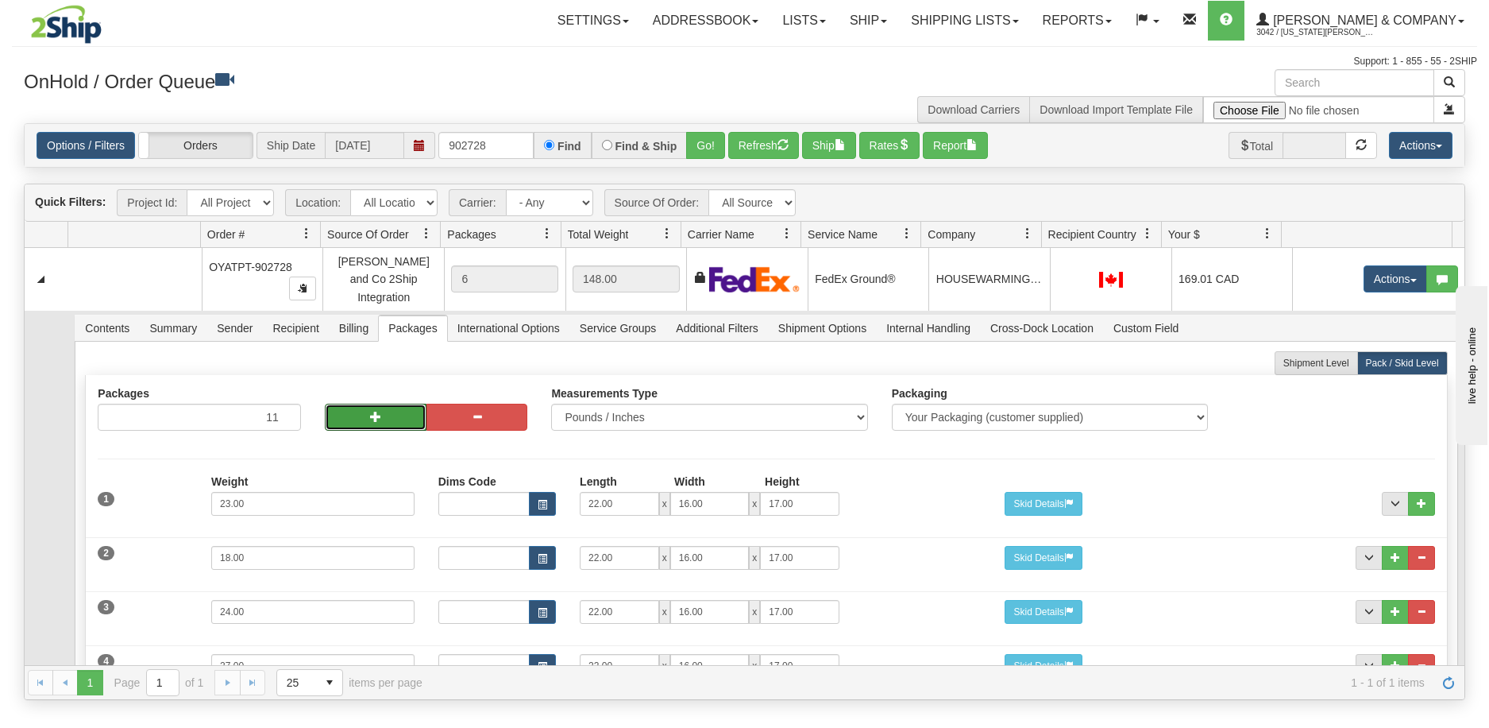
type input "12"
click at [371, 411] on span "button" at bounding box center [375, 416] width 11 height 11
type input "13"
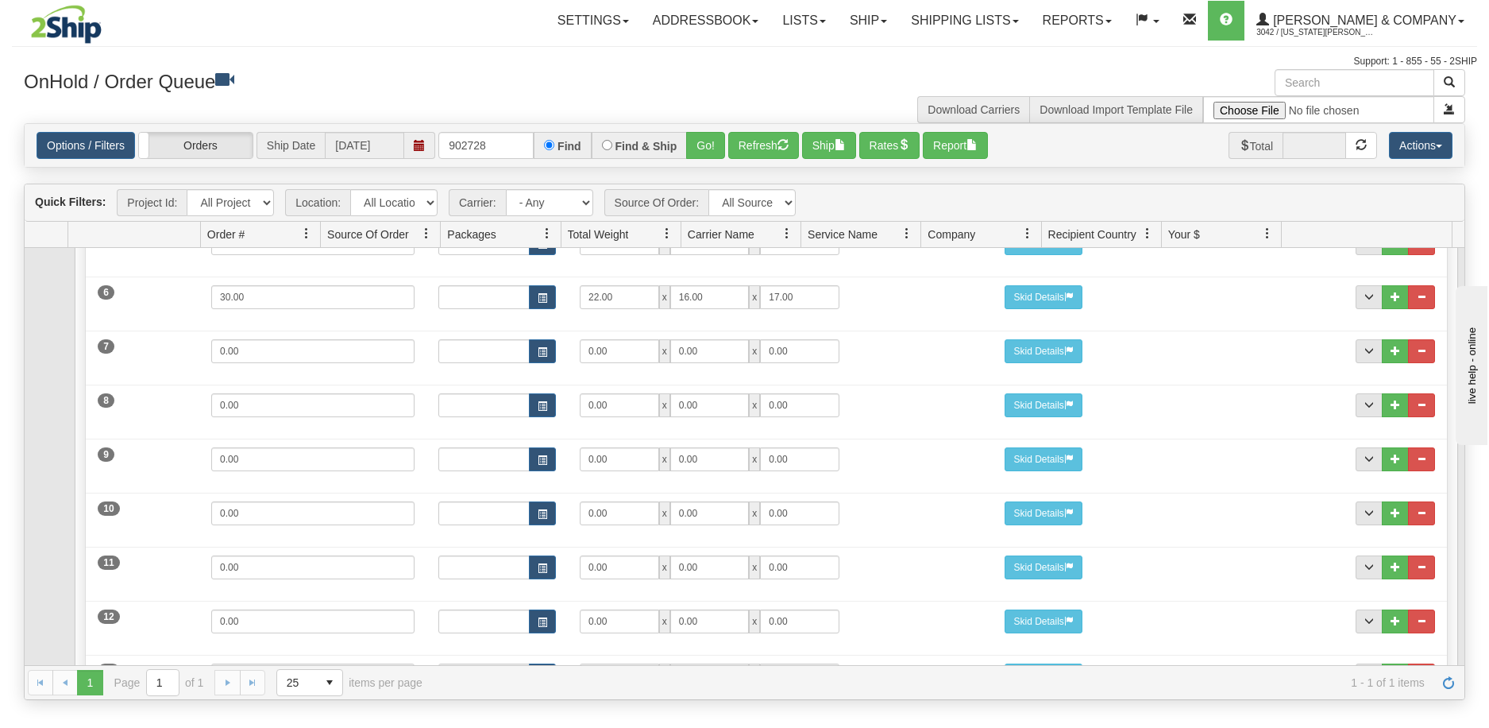
scroll to position [556, 0]
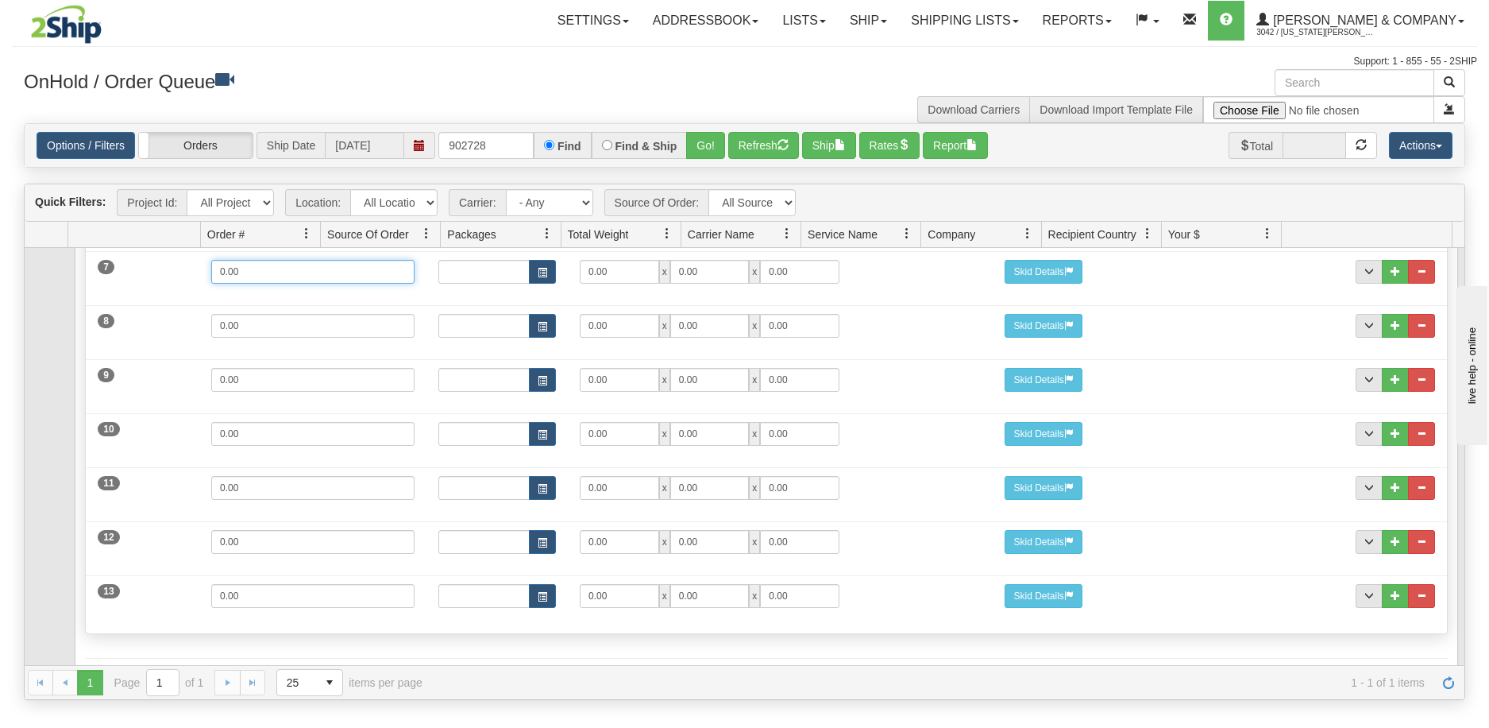
drag, startPoint x: 264, startPoint y: 261, endPoint x: 195, endPoint y: 249, distance: 70.8
click at [195, 249] on div "7 Weight 0.00 Dims Code Length Width Height 0.00 x 0.00 x" at bounding box center [766, 269] width 1361 height 53
type input "23"
type input "22"
type input "16"
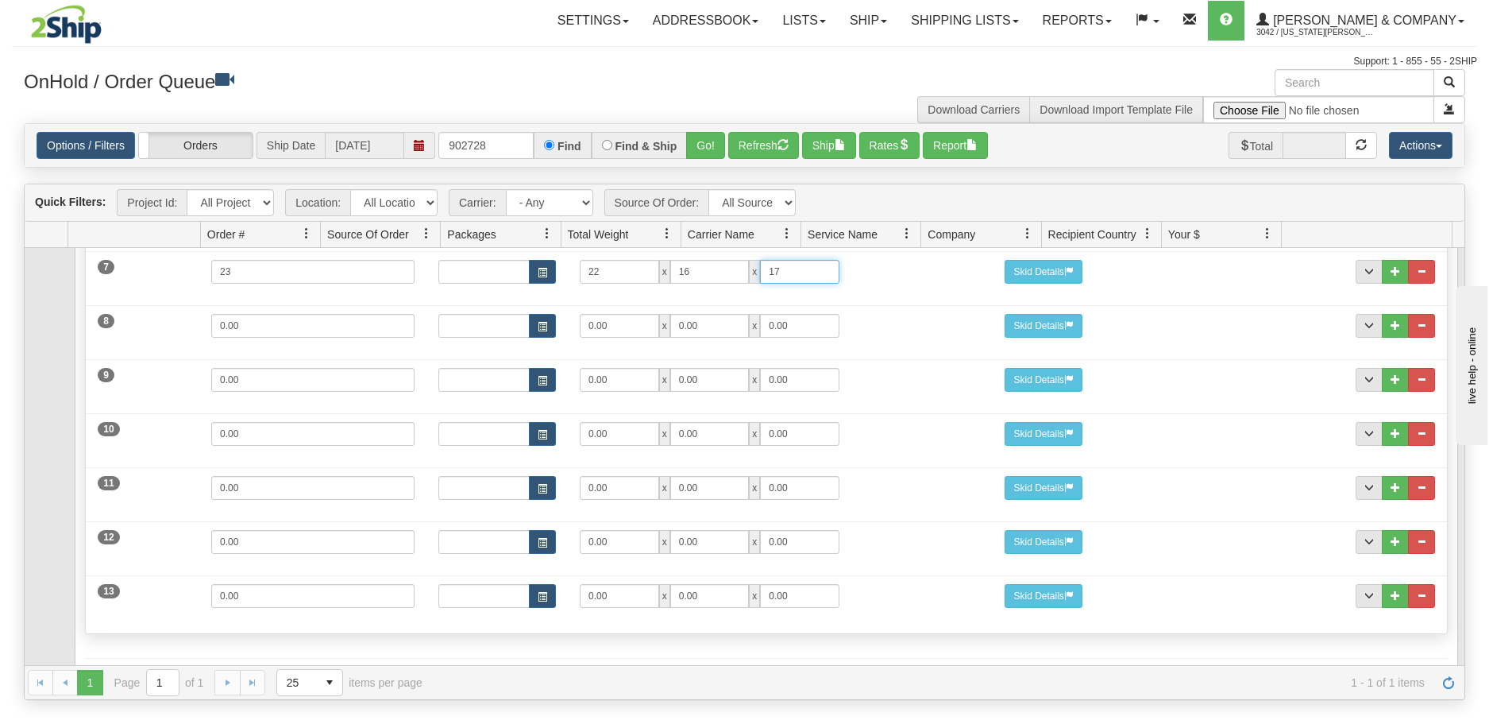
type input "17"
drag, startPoint x: 213, startPoint y: 321, endPoint x: 183, endPoint y: 322, distance: 30.2
click at [183, 322] on div "8 Weight 0.00 Dims Code Length Width Height 0.00 x 0.00 x" at bounding box center [766, 323] width 1361 height 53
type input "22"
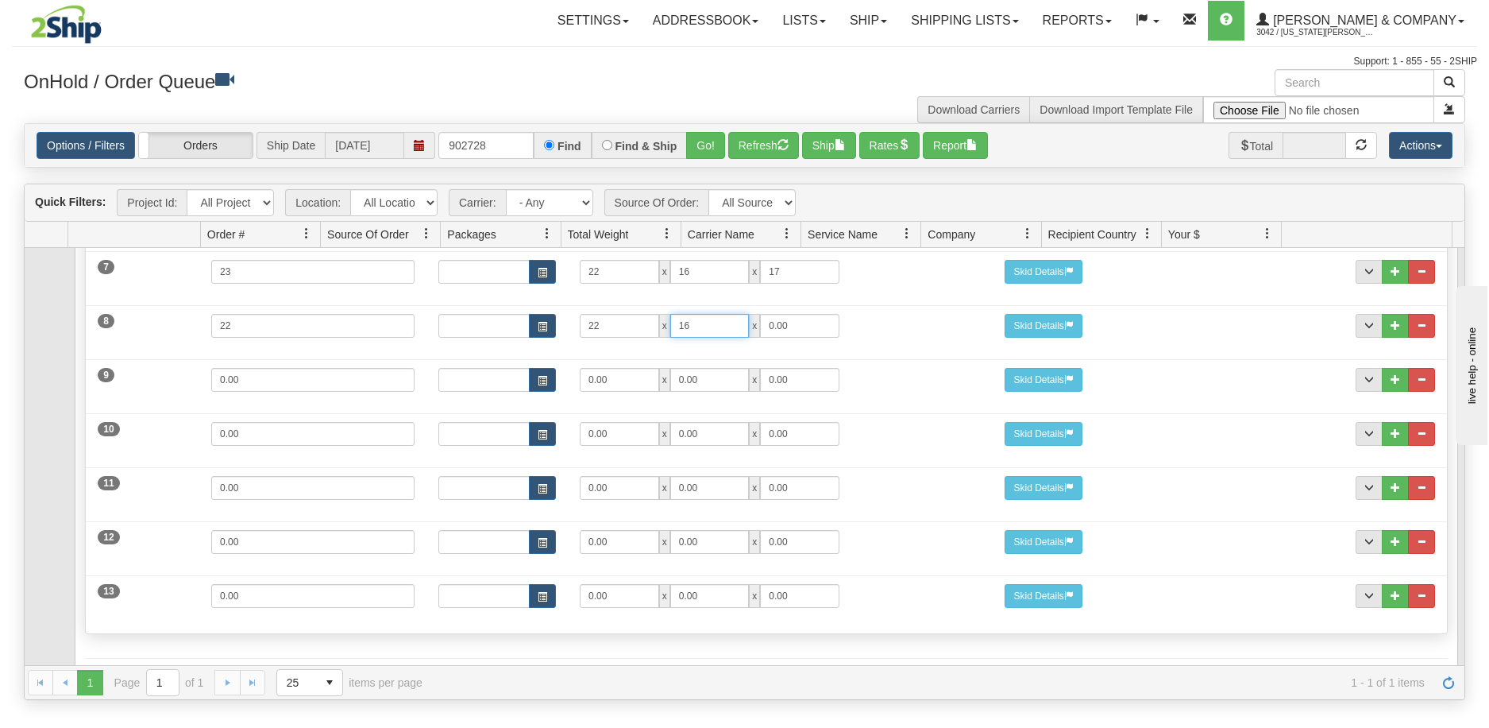
type input "16"
type input "17"
drag, startPoint x: 228, startPoint y: 385, endPoint x: 163, endPoint y: 387, distance: 65.2
click at [163, 387] on div "9 Weight 0.00 Dims Code Length Width Height 0.00 x 0.00 x" at bounding box center [766, 377] width 1361 height 53
type input "26"
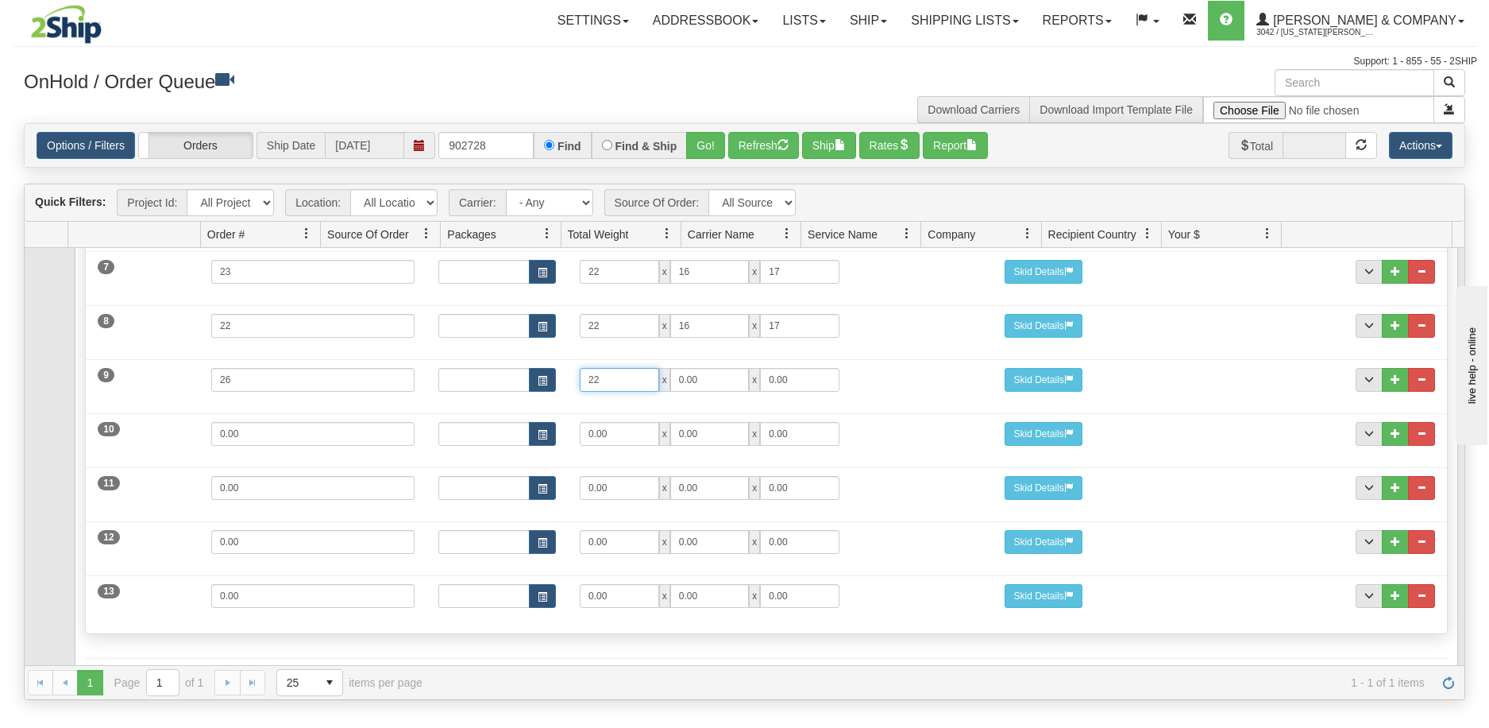
type input "22"
type input "16"
type input "17"
drag, startPoint x: 263, startPoint y: 424, endPoint x: 165, endPoint y: 427, distance: 97.7
click at [165, 427] on div "10 Weight 0.00 Dims Code Length Width Height 0.00 x 0.00 x" at bounding box center [766, 431] width 1361 height 53
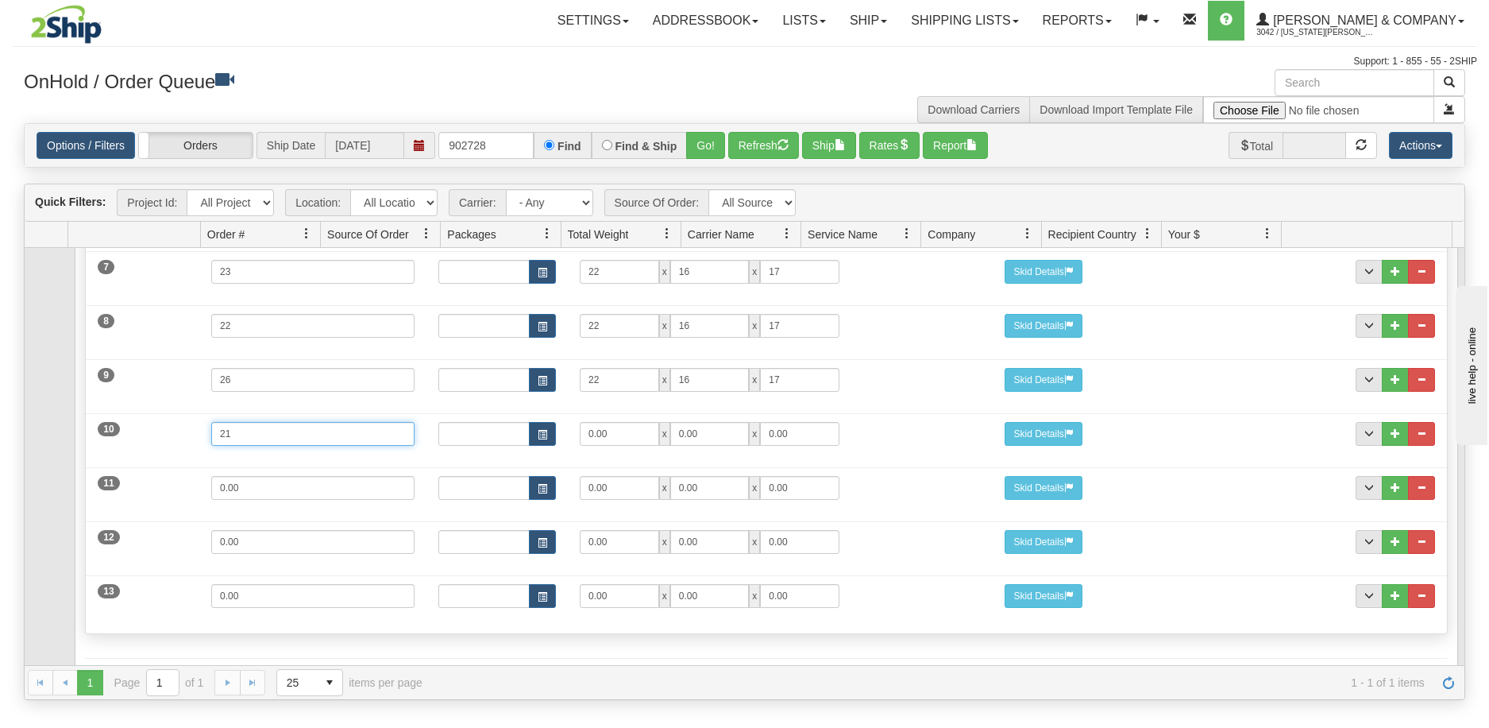
type input "21"
type input "22"
type input "16"
type input "13"
drag, startPoint x: 281, startPoint y: 473, endPoint x: 183, endPoint y: 465, distance: 98.0
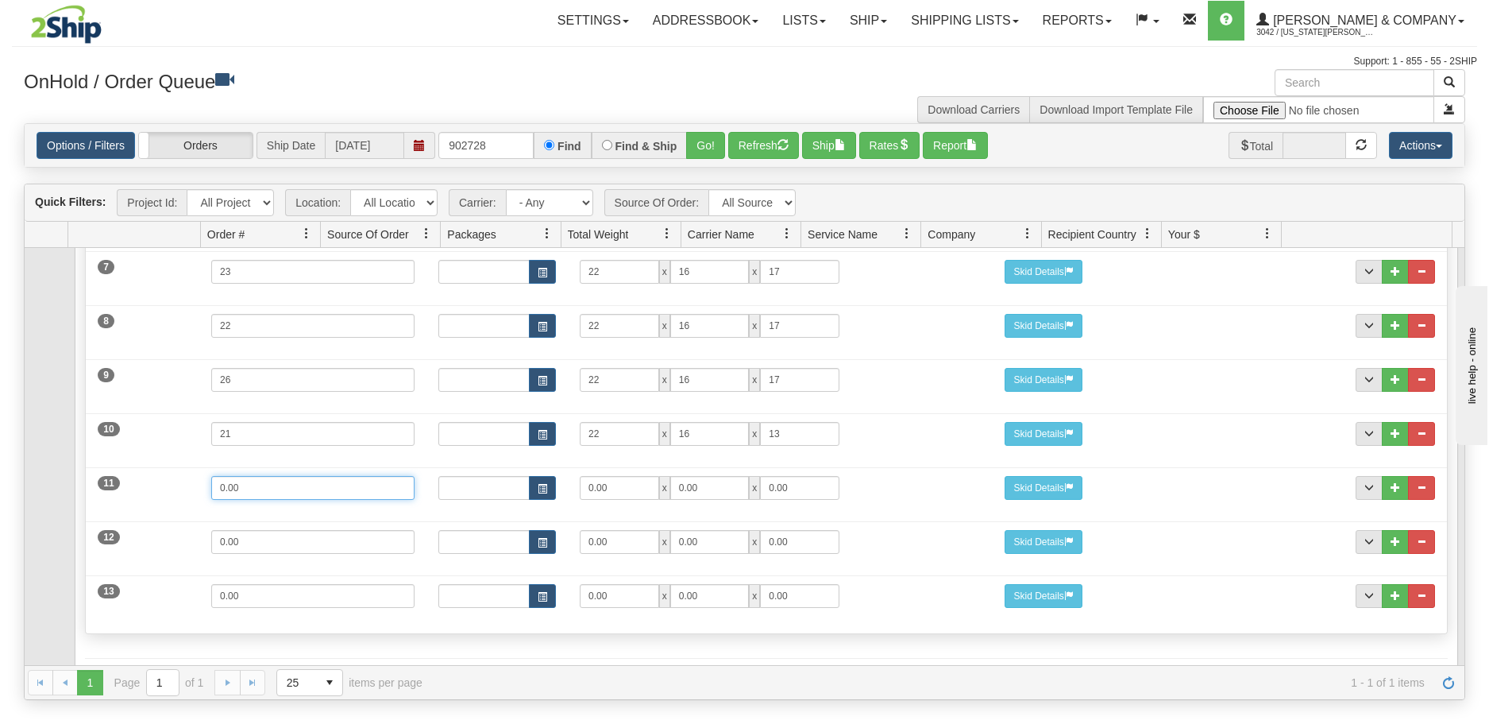
click at [183, 465] on div "11 Weight 0.00 Dims Code Length Width Height 0.00 x 0.00 x" at bounding box center [766, 485] width 1361 height 53
type input "17"
type input "22"
type input "16"
type input "13"
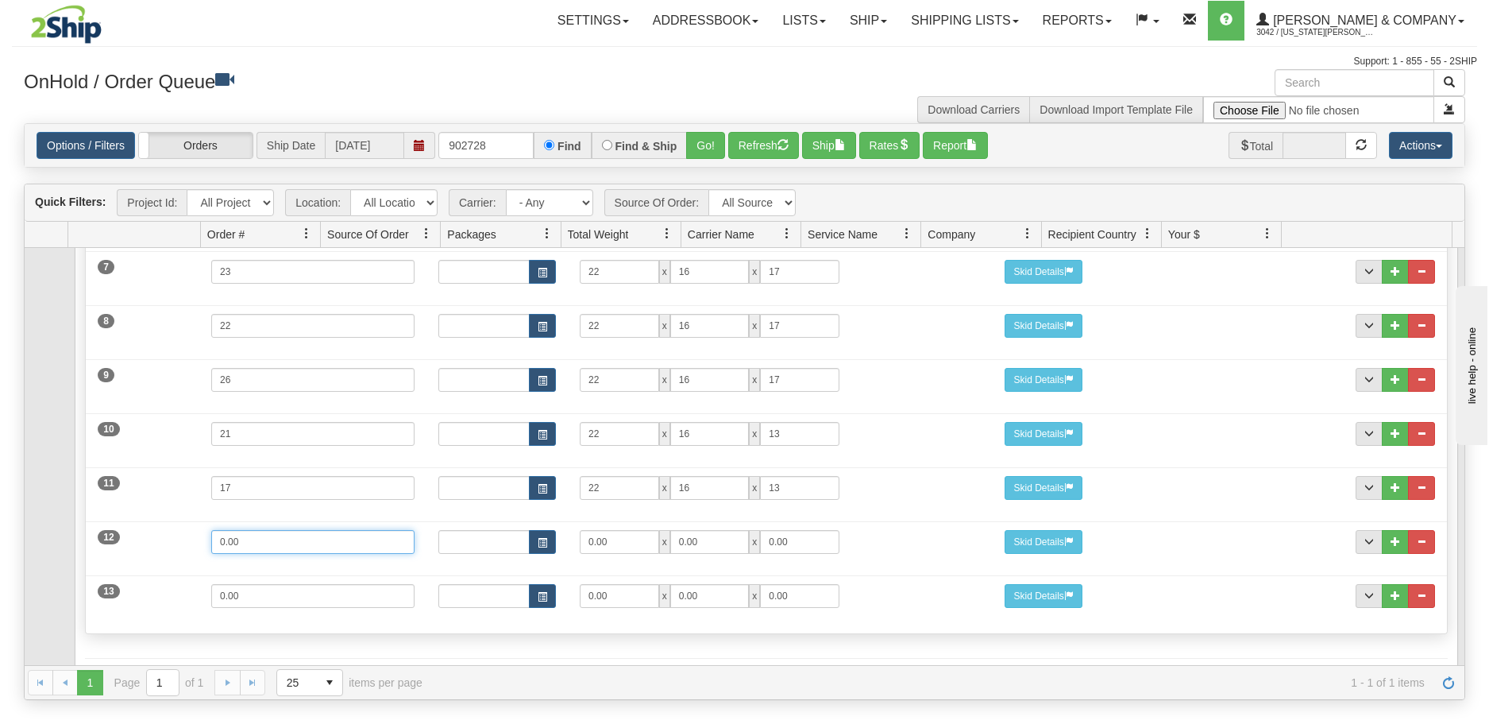
drag, startPoint x: 251, startPoint y: 541, endPoint x: 183, endPoint y: 547, distance: 68.6
click at [183, 547] on div "12 Weight 0.00 Dims Code Length Width Height 0.00 x 0.00 x" at bounding box center [766, 539] width 1361 height 53
type input "23"
type input "22"
type input "16"
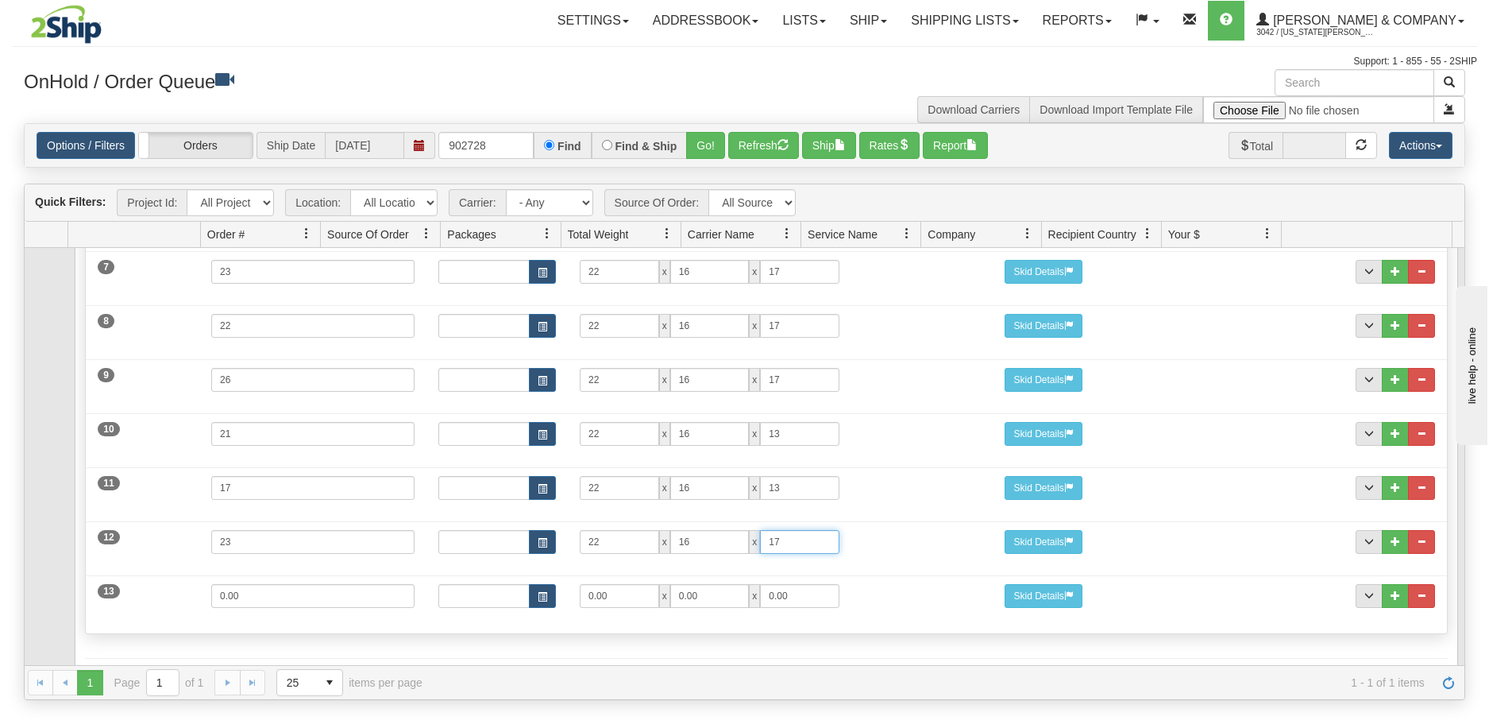
type input "17"
type input "20"
type input "22"
type input "16"
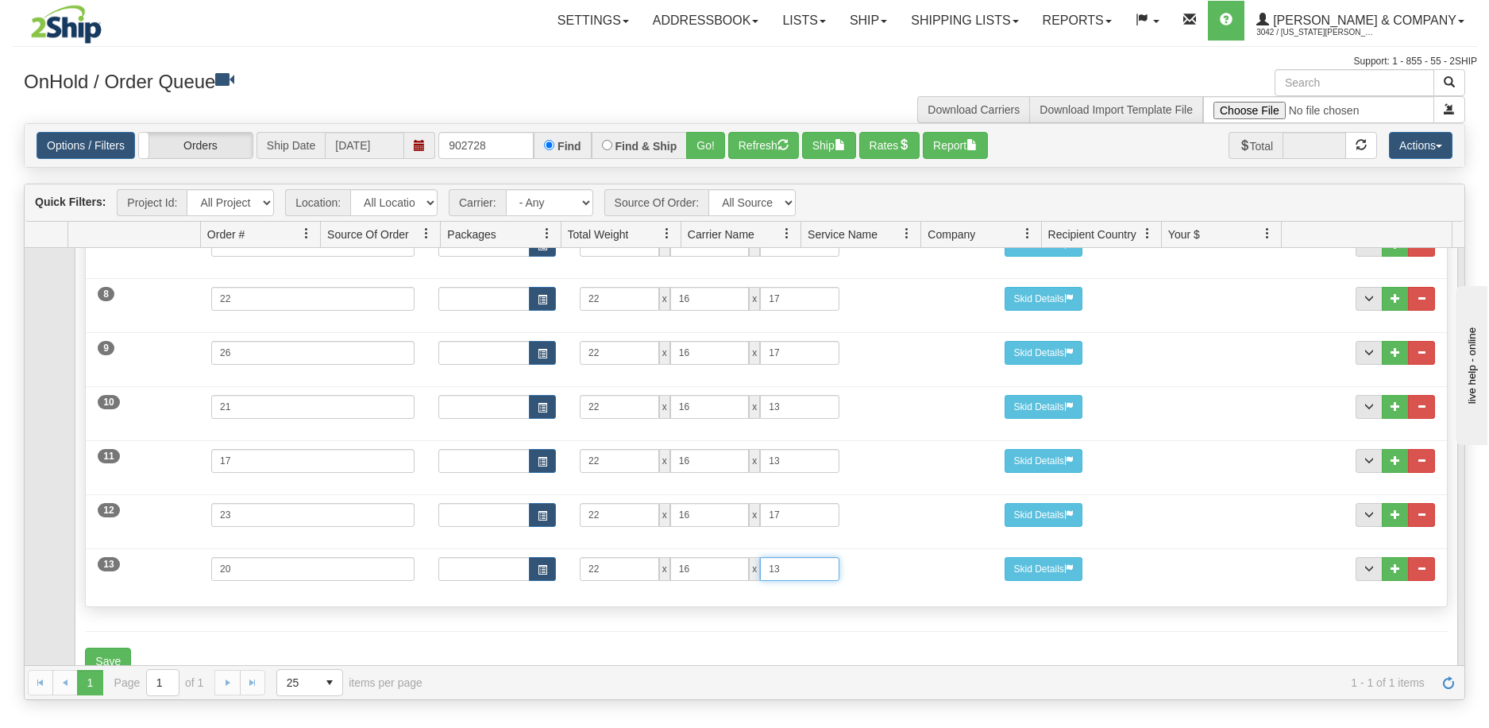
scroll to position [608, 0]
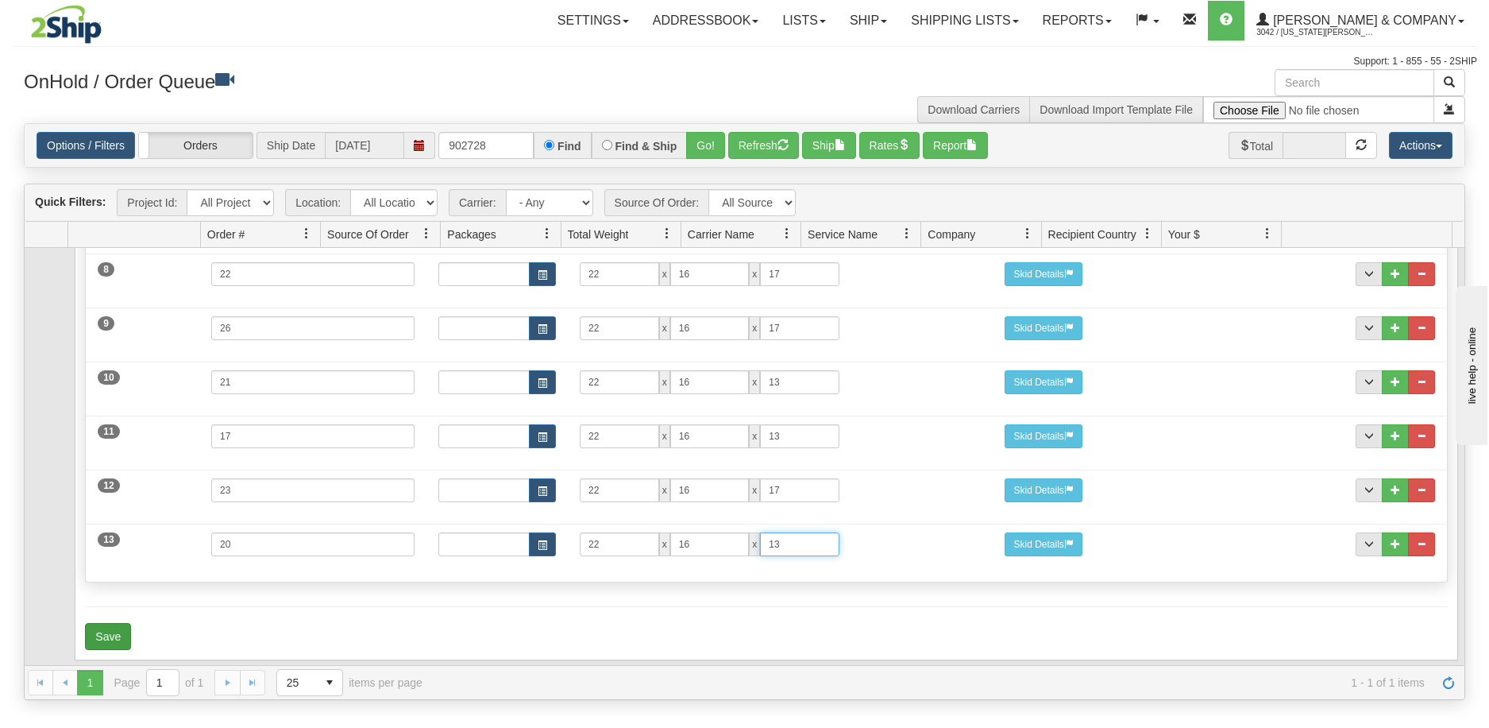
type input "13"
click at [112, 623] on button "Save" at bounding box center [108, 636] width 46 height 27
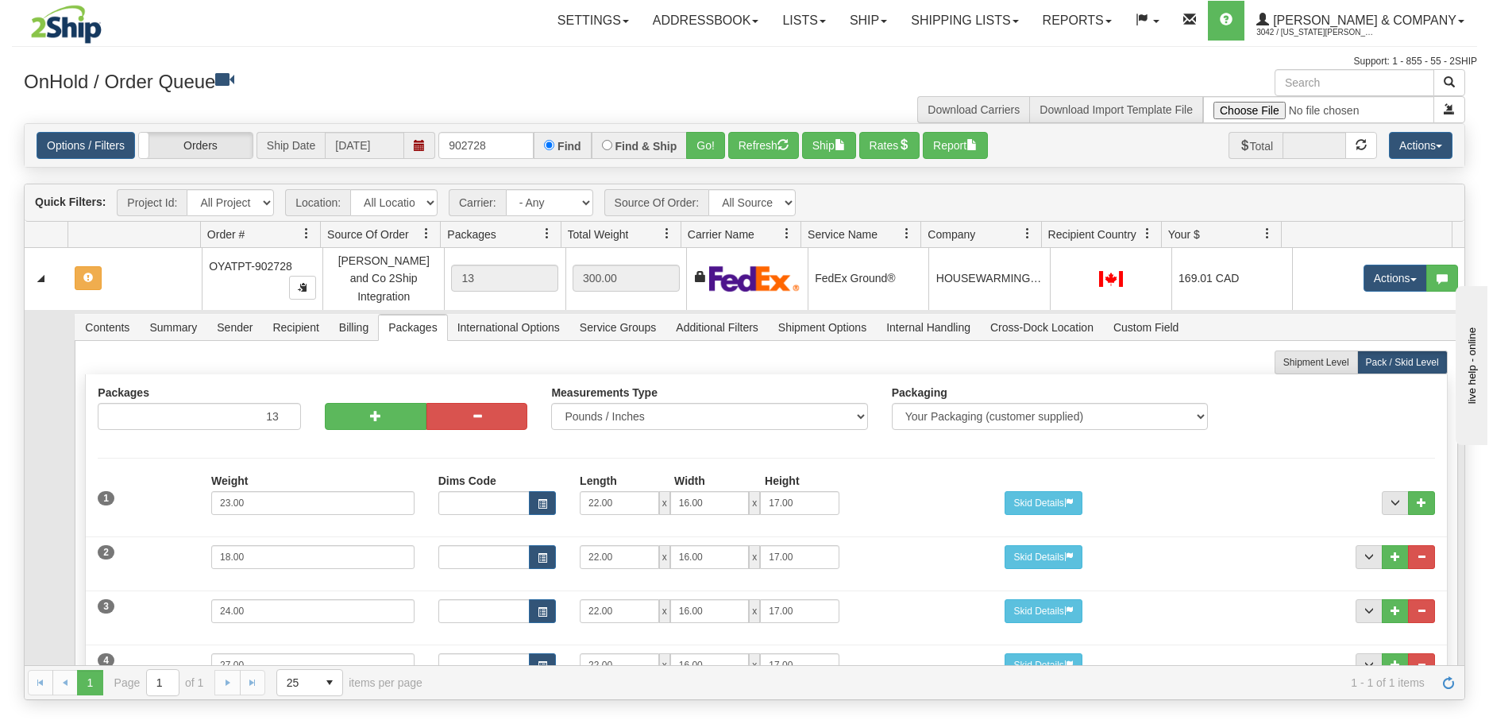
scroll to position [0, 0]
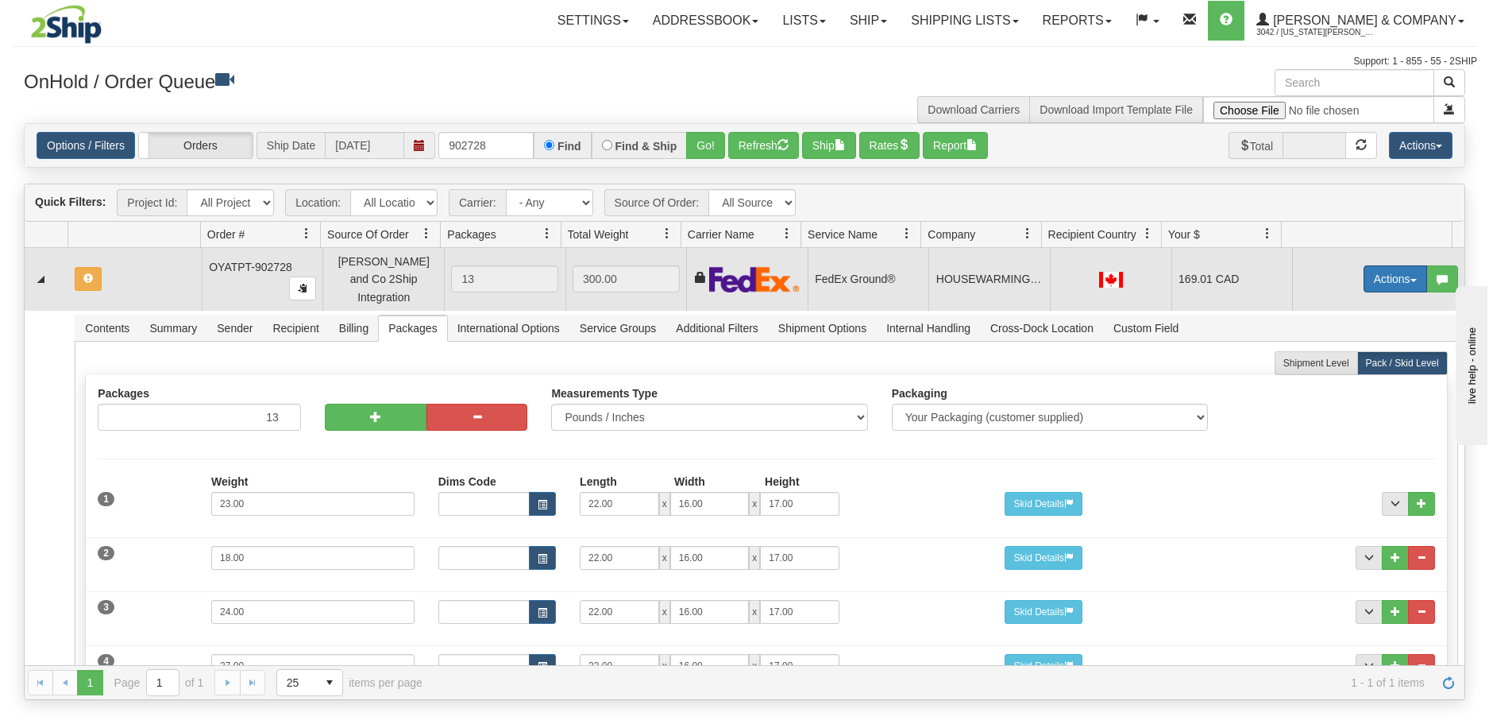
click at [1380, 276] on button "Actions" at bounding box center [1396, 278] width 64 height 27
click at [1347, 323] on span "Refresh Rates" at bounding box center [1356, 329] width 82 height 13
